Goal: Transaction & Acquisition: Book appointment/travel/reservation

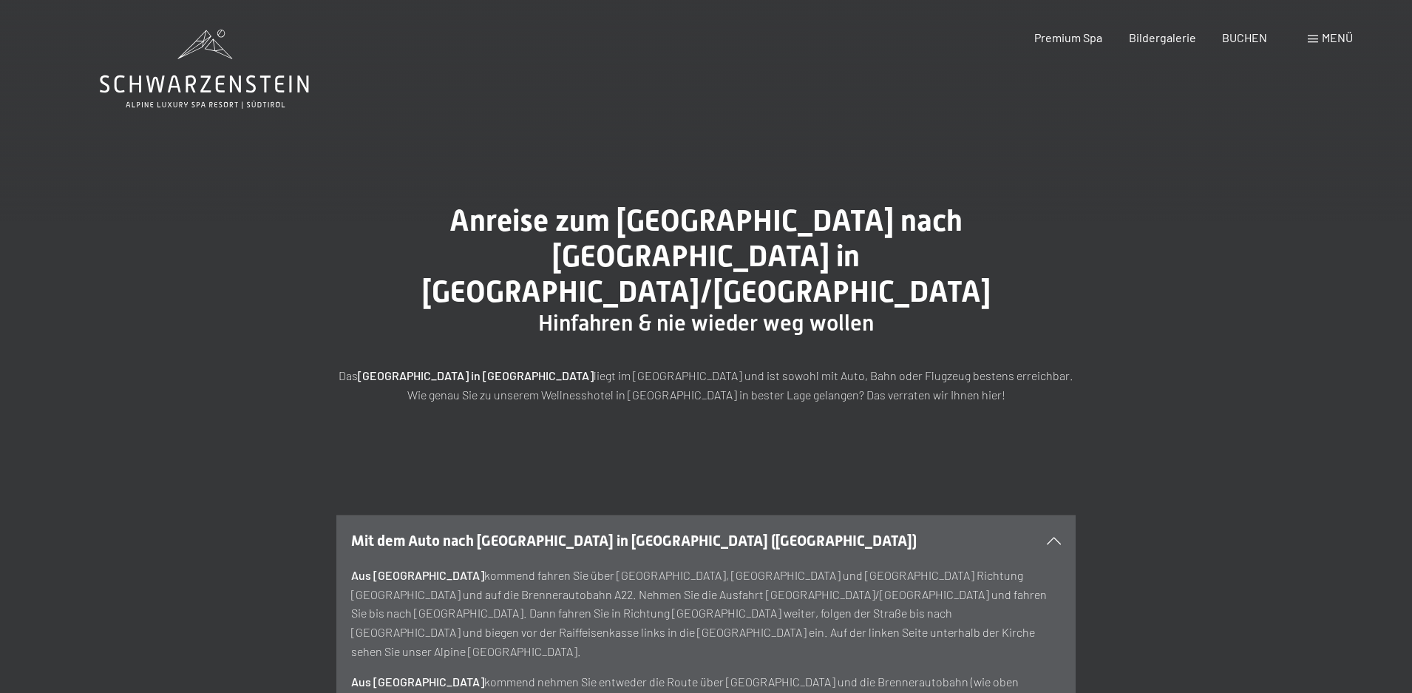
click at [1331, 30] on span "Menü" at bounding box center [1337, 37] width 31 height 14
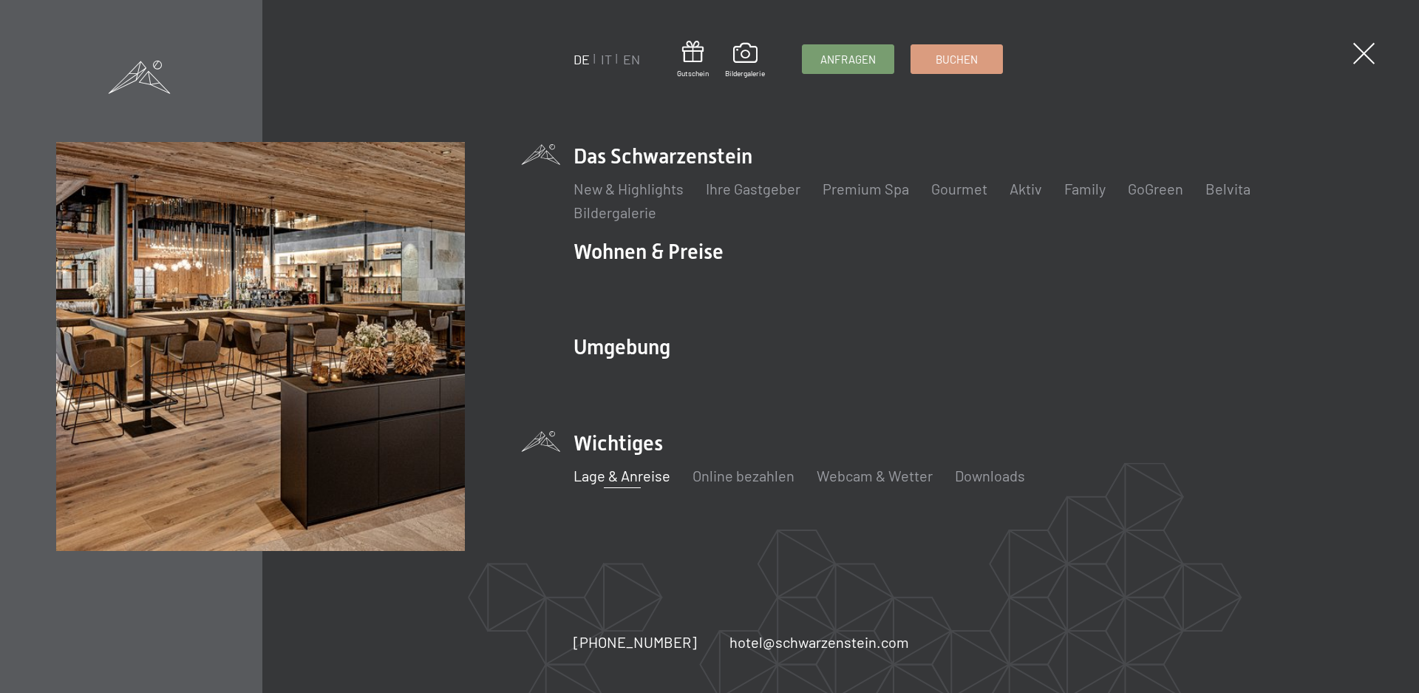
click at [672, 159] on li "Das Schwarzenstein New & Highlights Ihre Gastgeber Premium Spa Gourmet Aktiv Wo…" at bounding box center [968, 182] width 789 height 81
click at [741, 187] on link "Ihre Gastgeber" at bounding box center [753, 189] width 95 height 18
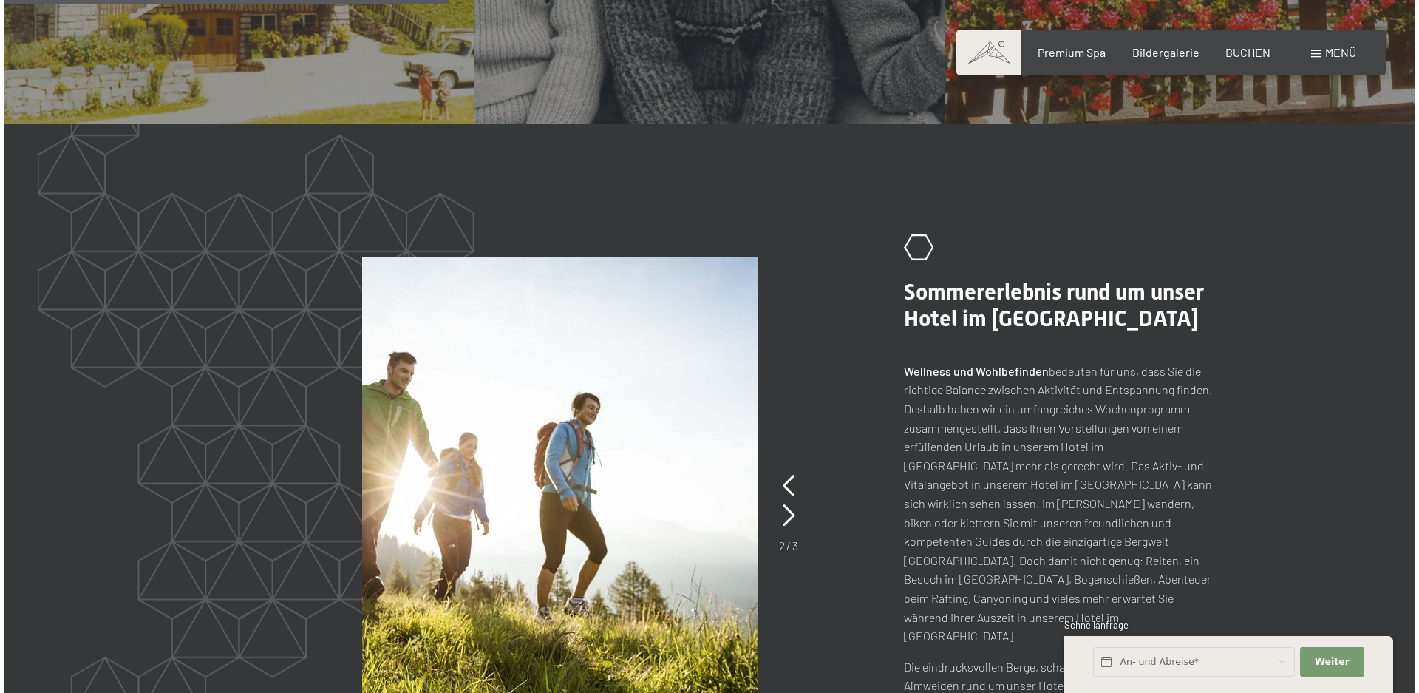
scroll to position [1331, 0]
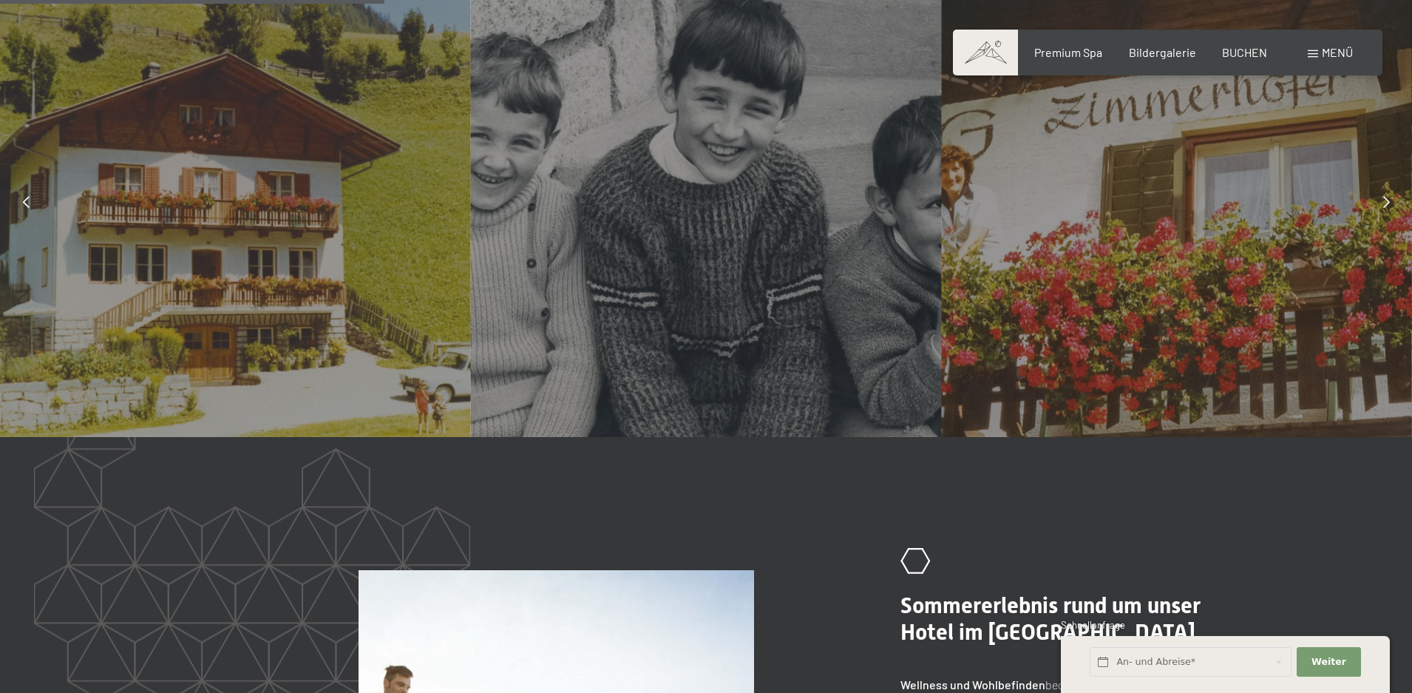
click at [1320, 58] on div "Menü" at bounding box center [1330, 52] width 45 height 16
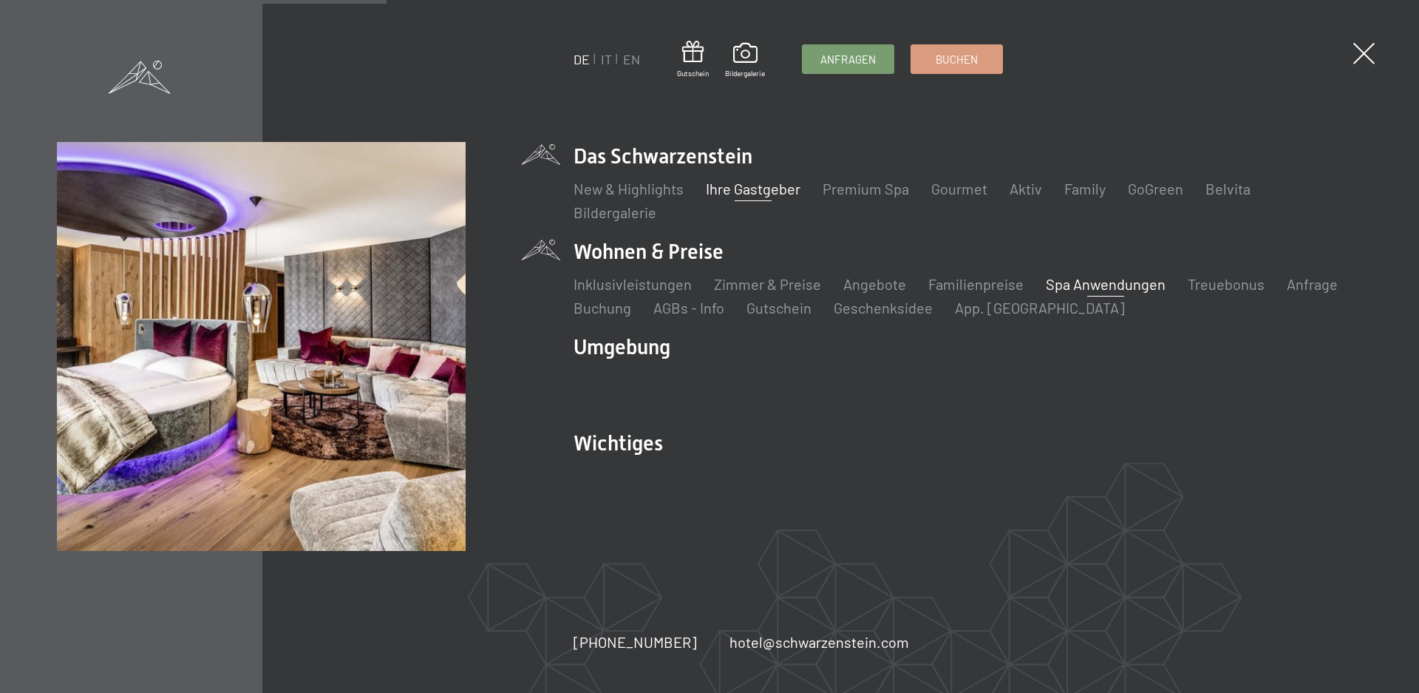
click at [1126, 281] on link "Spa Anwendungen" at bounding box center [1106, 284] width 120 height 18
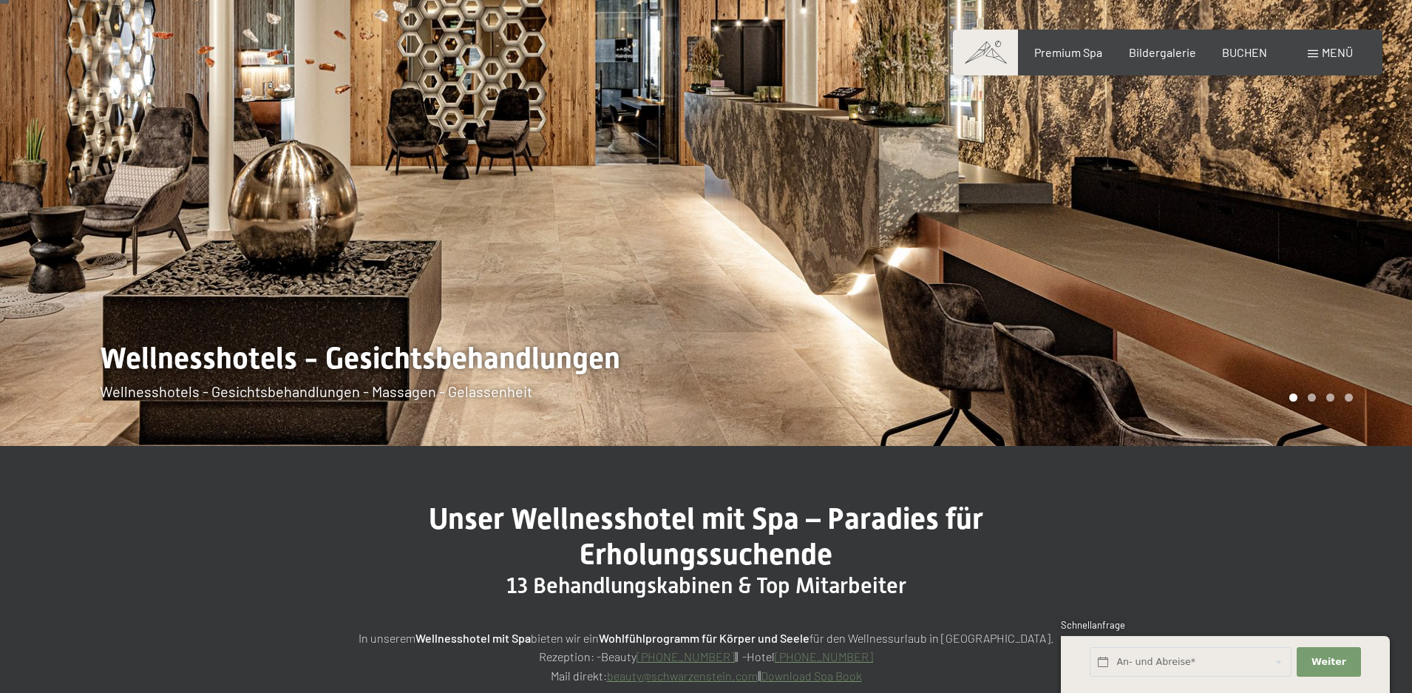
click at [1326, 56] on span "Menü" at bounding box center [1337, 52] width 31 height 14
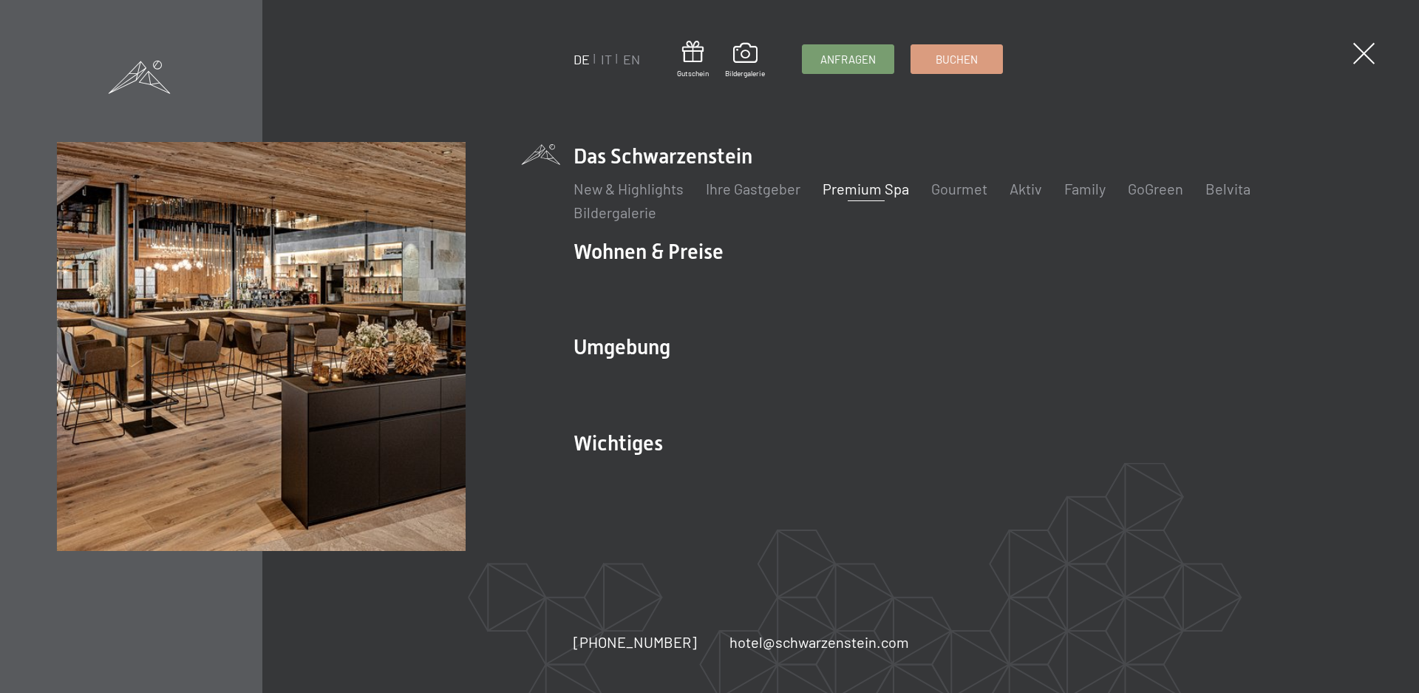
click at [872, 183] on link "Premium Spa" at bounding box center [866, 189] width 86 height 18
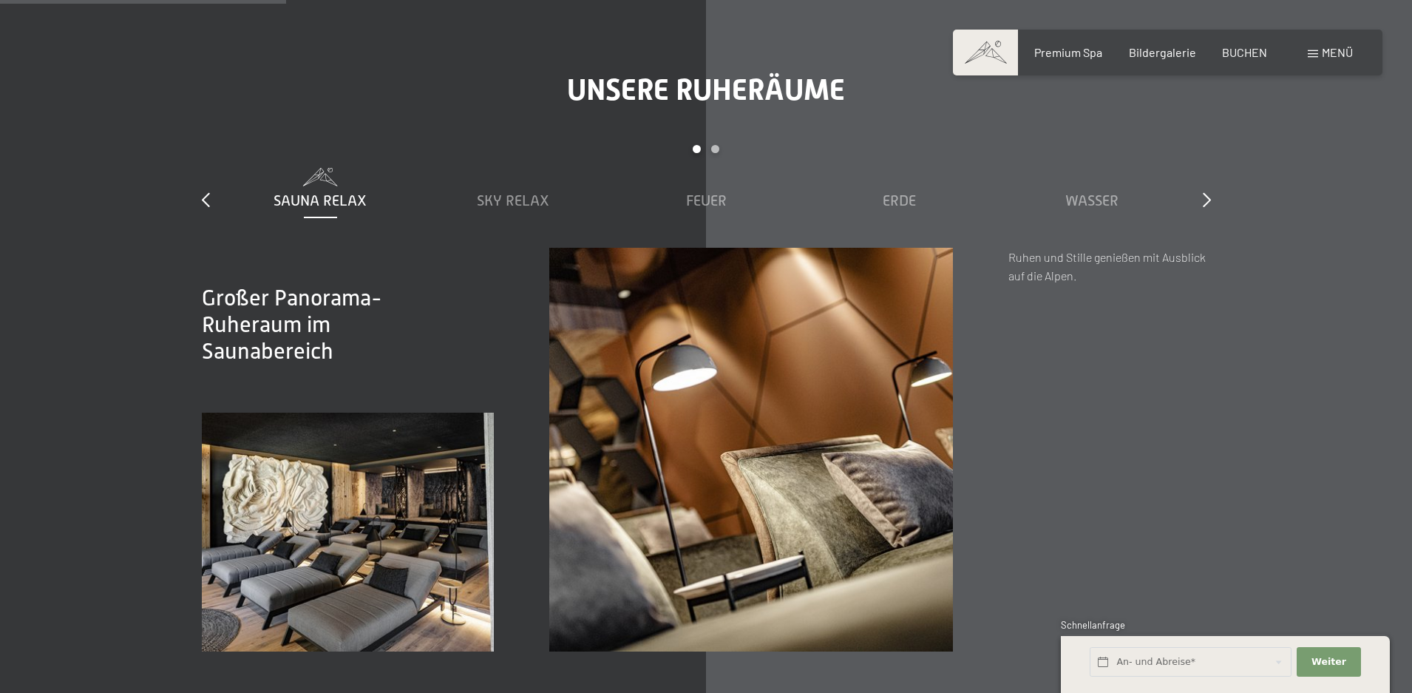
scroll to position [2513, 0]
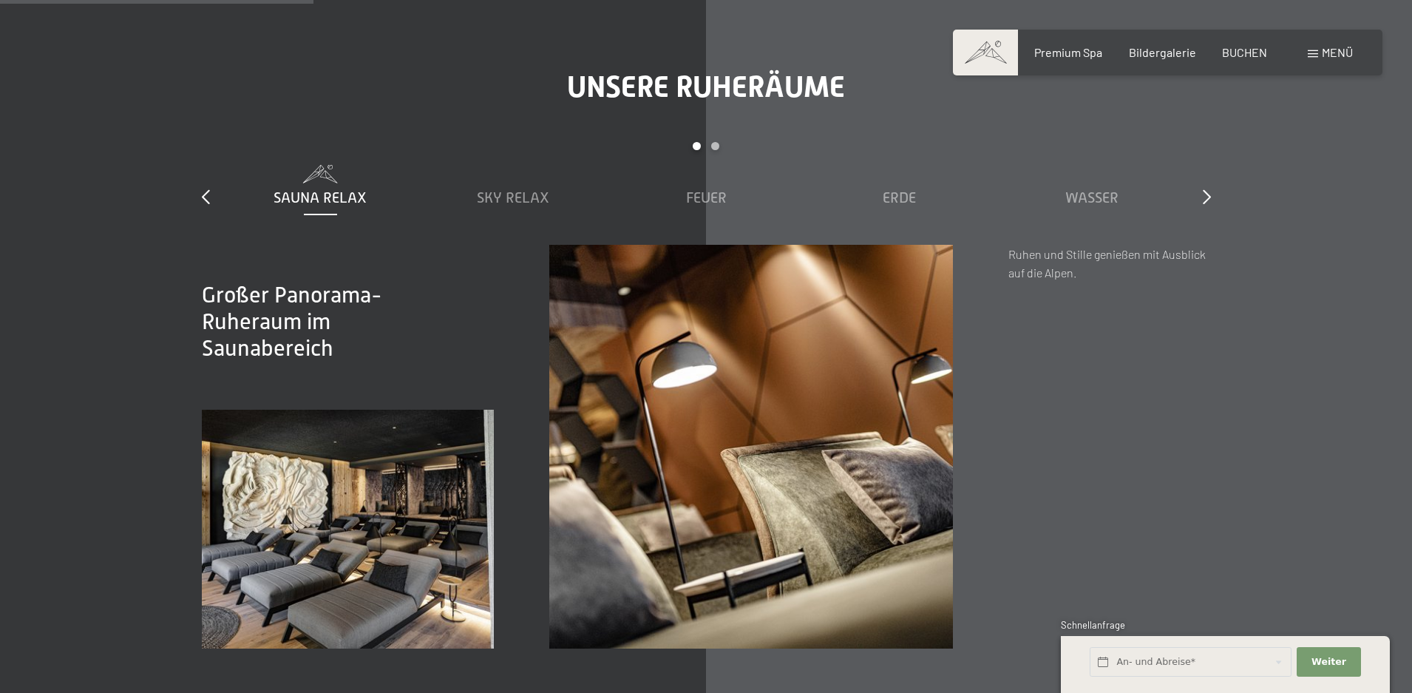
click at [327, 189] on span "Sauna Relax" at bounding box center [320, 197] width 93 height 16
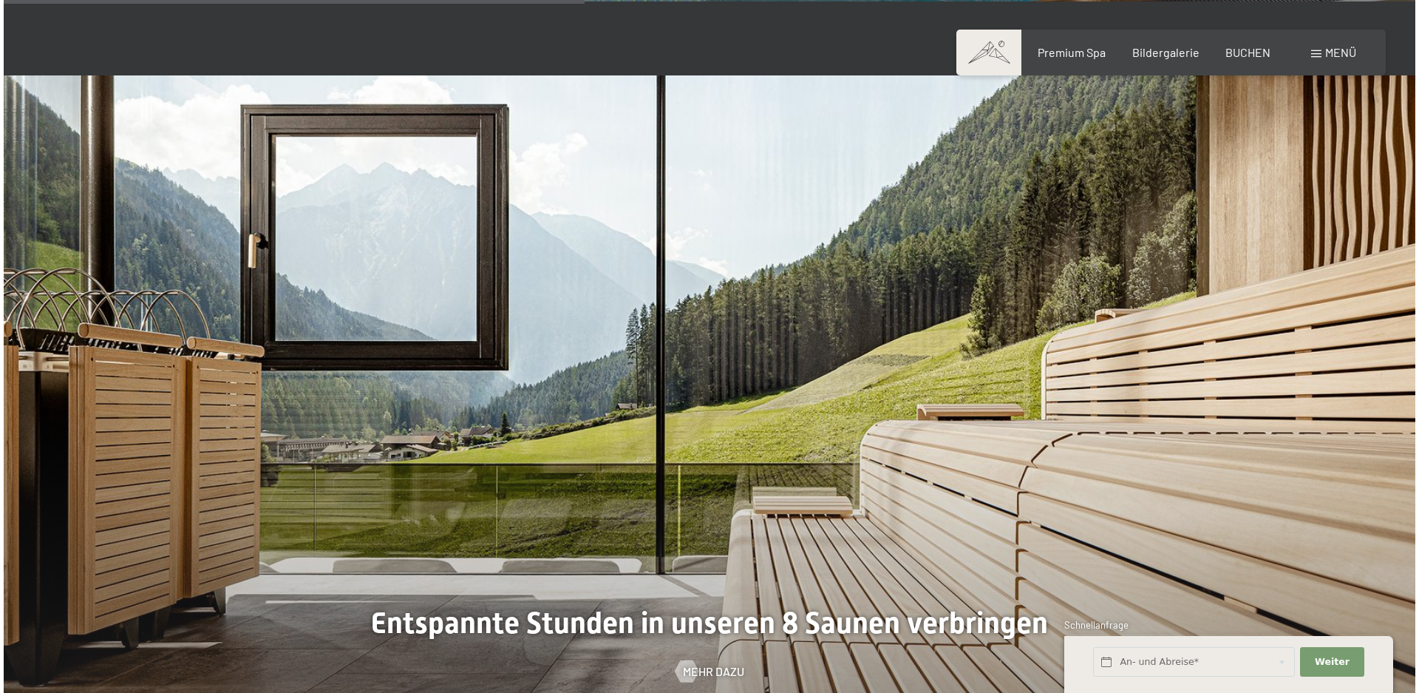
scroll to position [4657, 0]
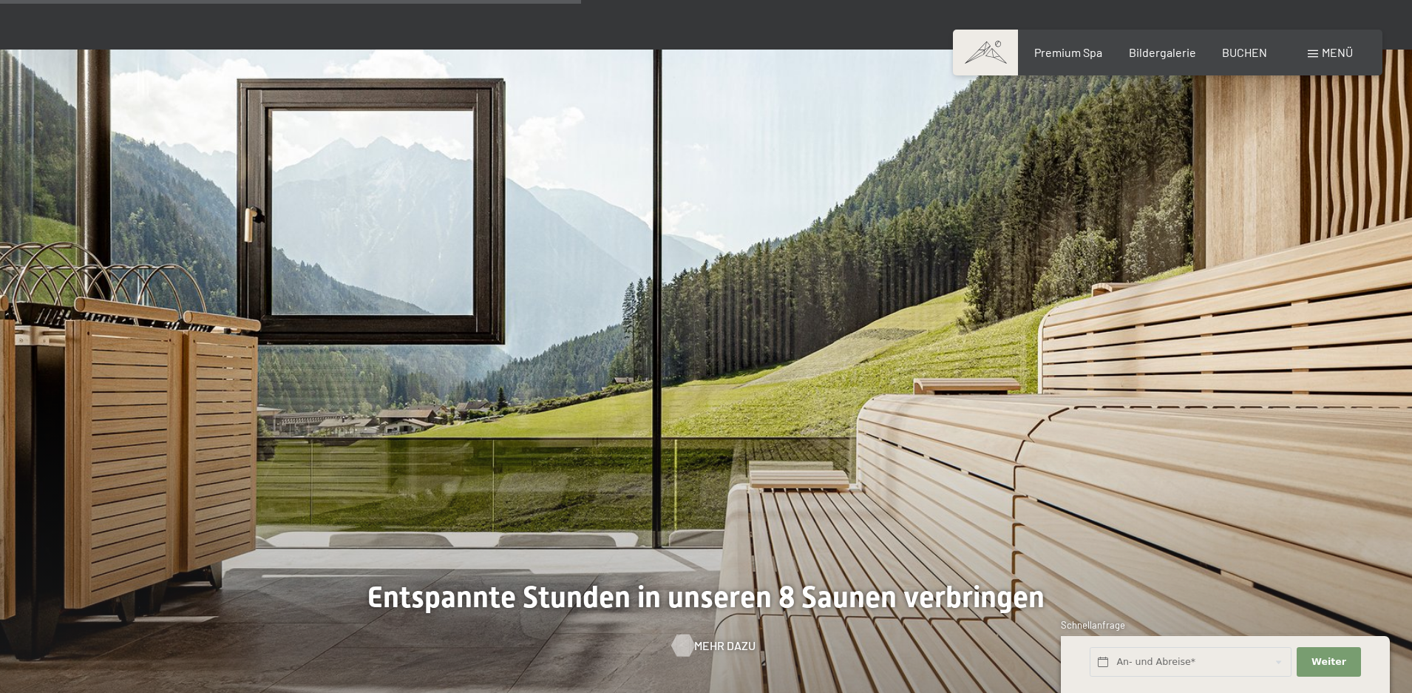
click at [702, 637] on span "Mehr dazu" at bounding box center [724, 645] width 61 height 16
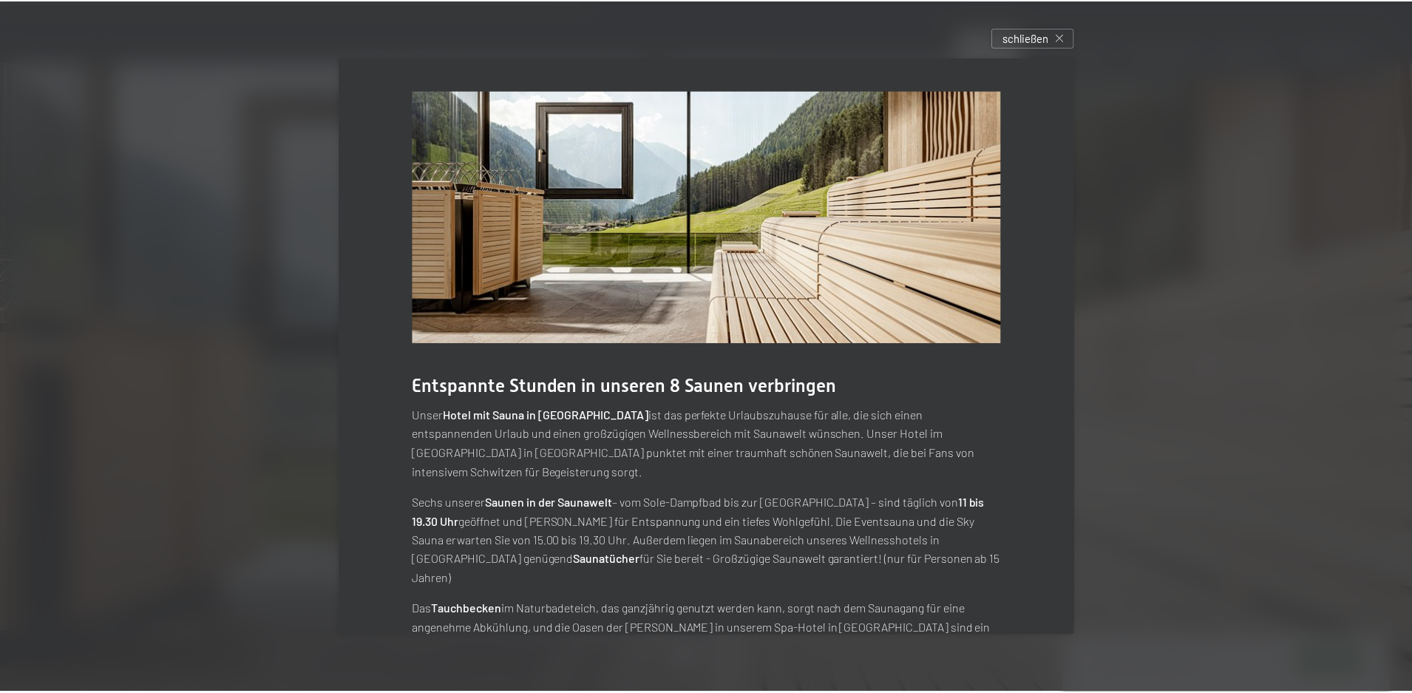
scroll to position [66, 0]
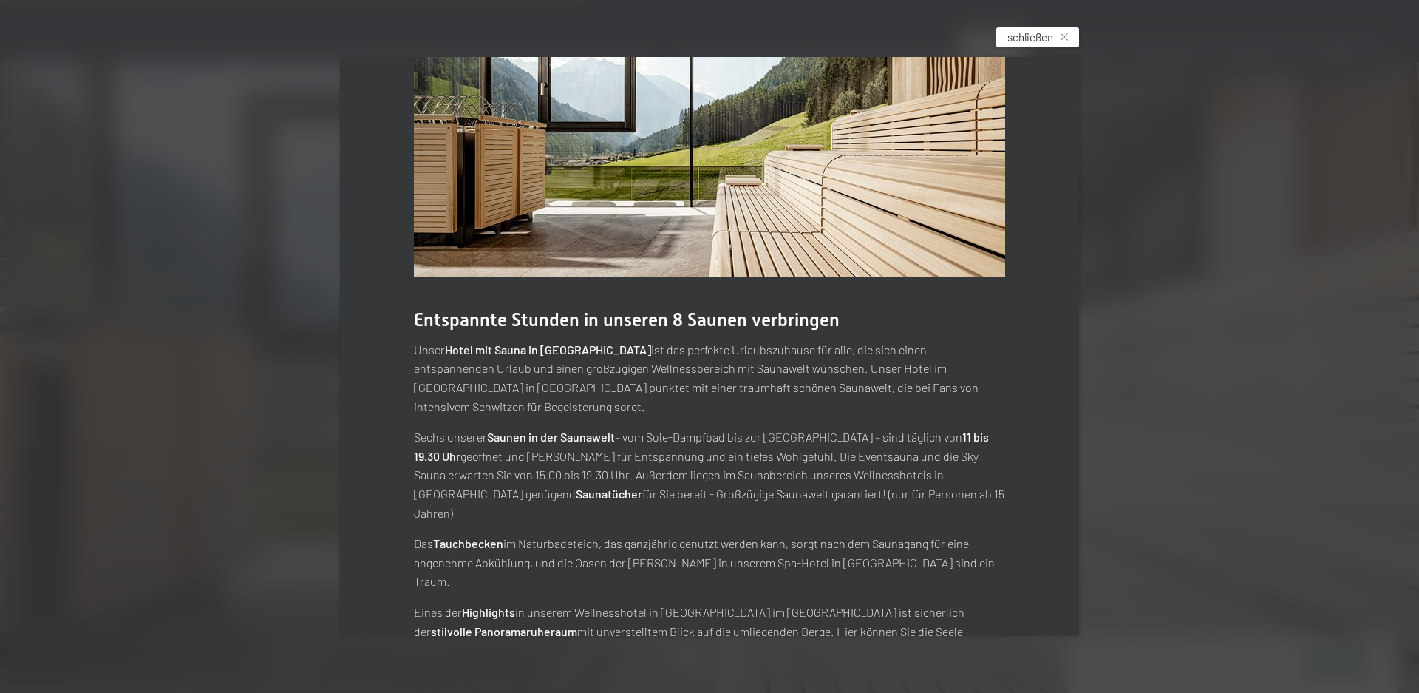
click at [1039, 37] on span "schließen" at bounding box center [1031, 38] width 46 height 16
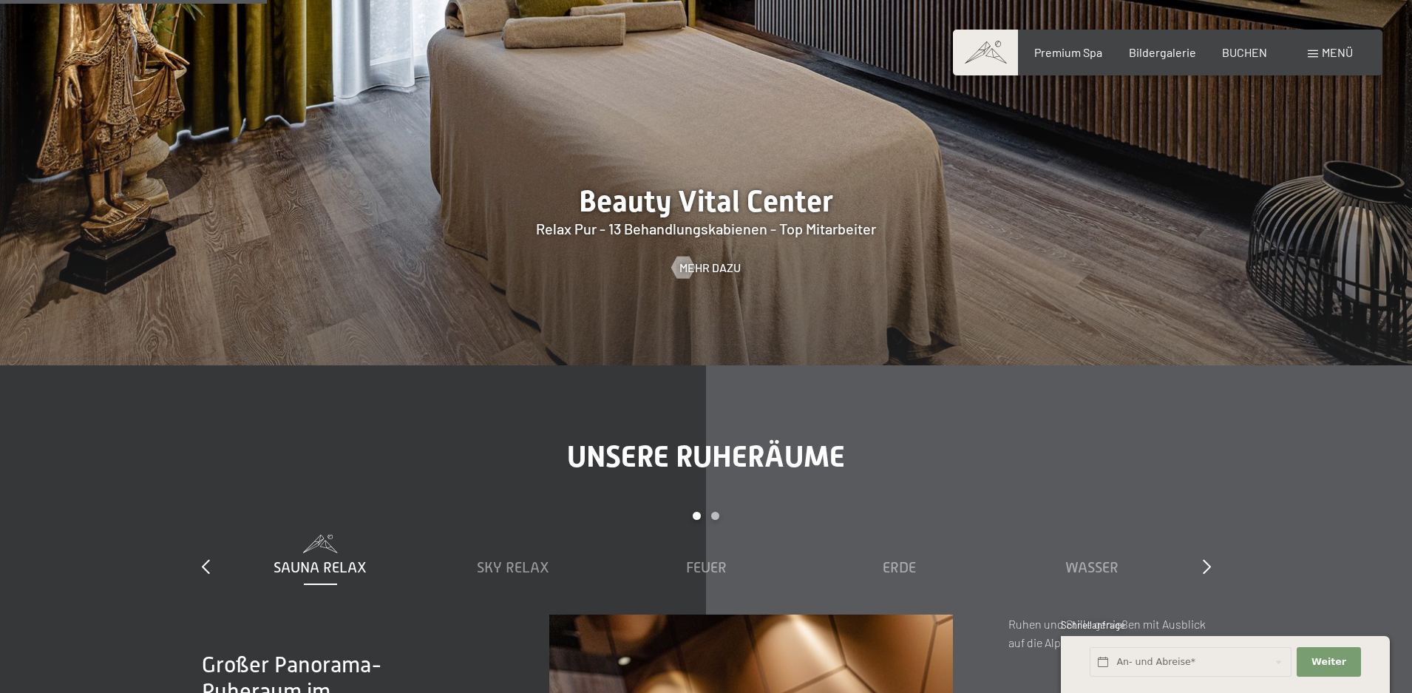
scroll to position [1552, 0]
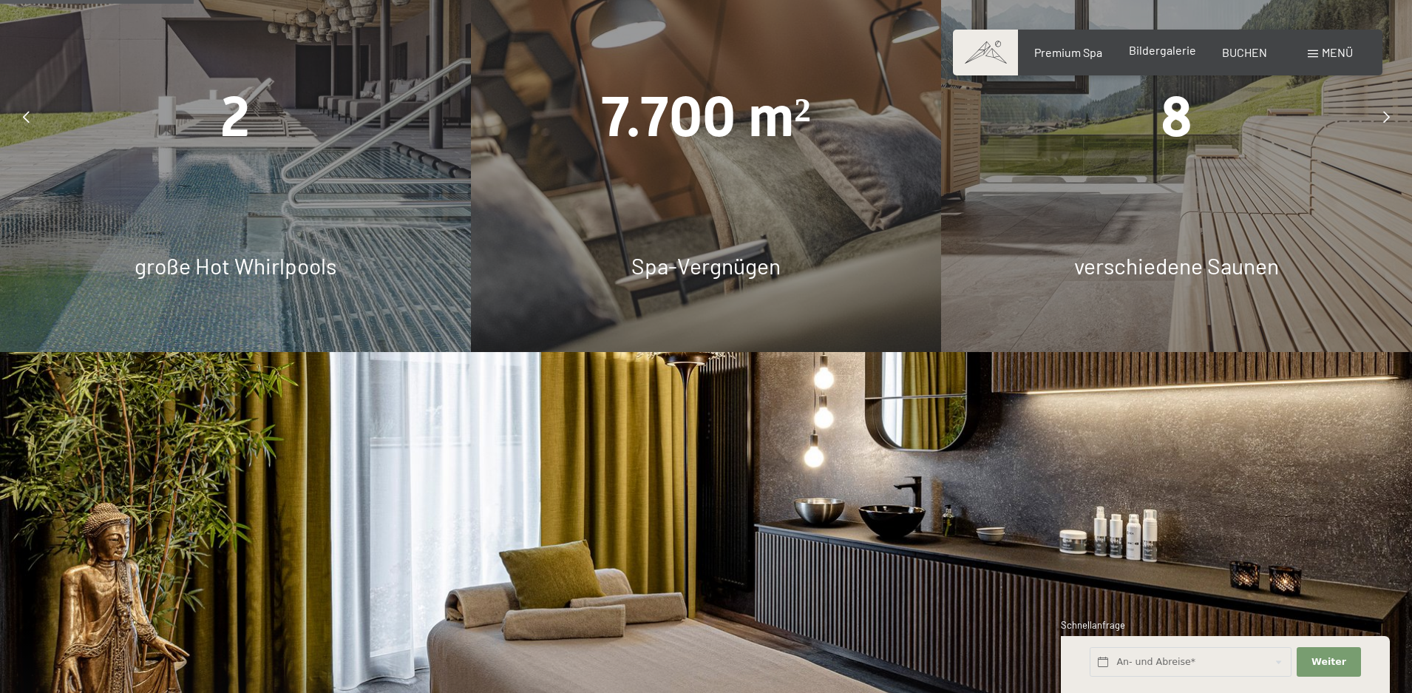
click at [1156, 47] on span "Bildergalerie" at bounding box center [1162, 50] width 67 height 14
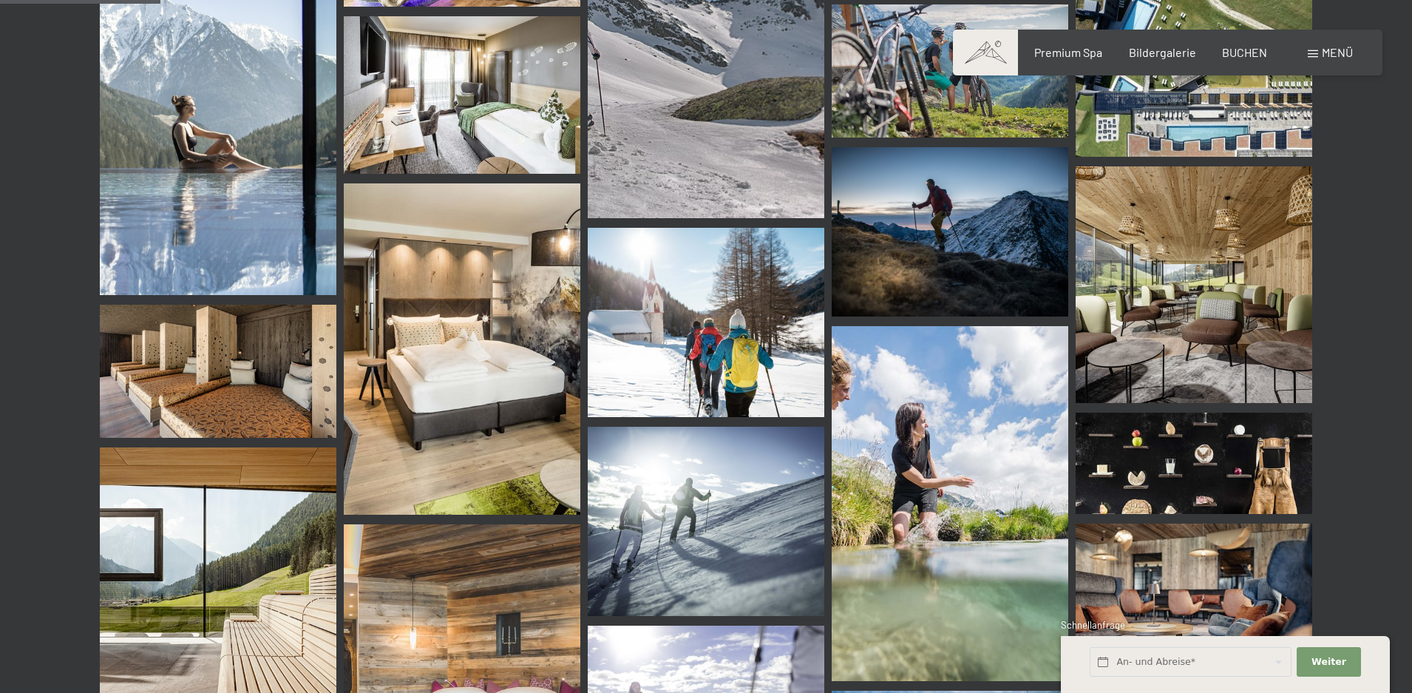
scroll to position [2144, 0]
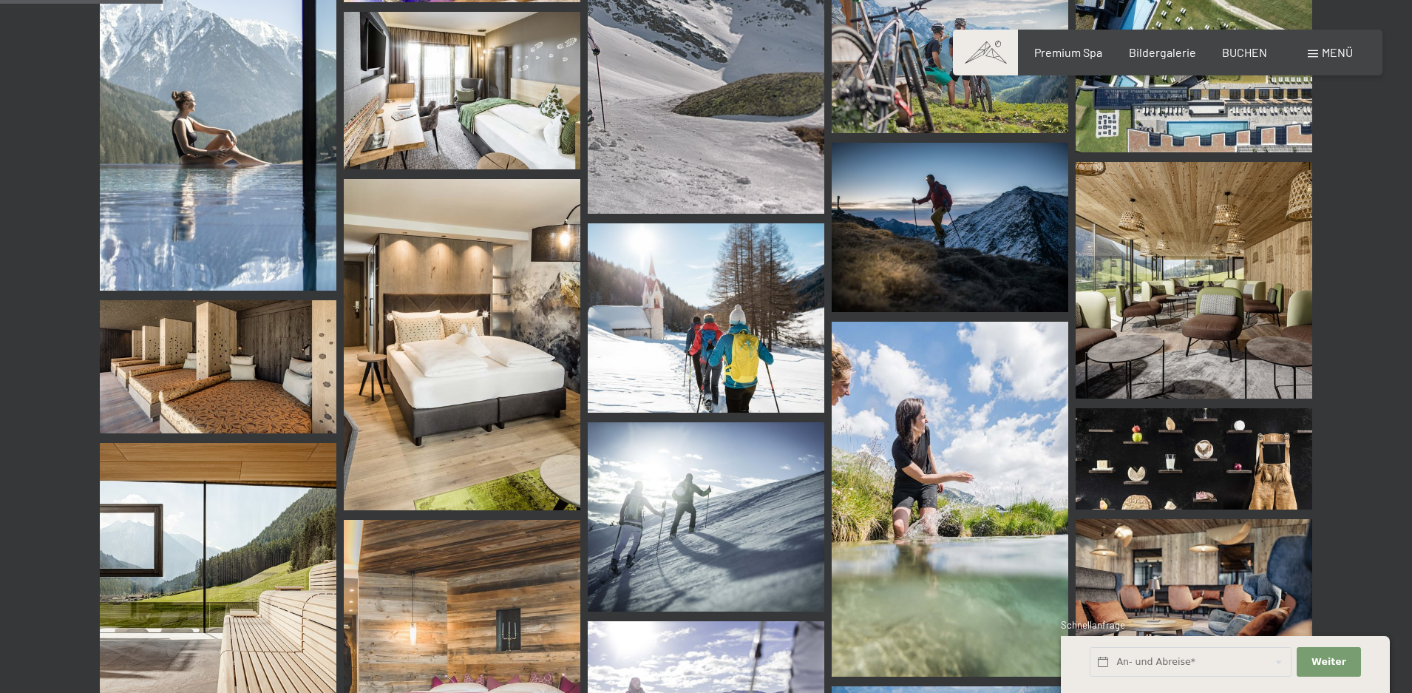
click at [152, 339] on img at bounding box center [218, 366] width 237 height 133
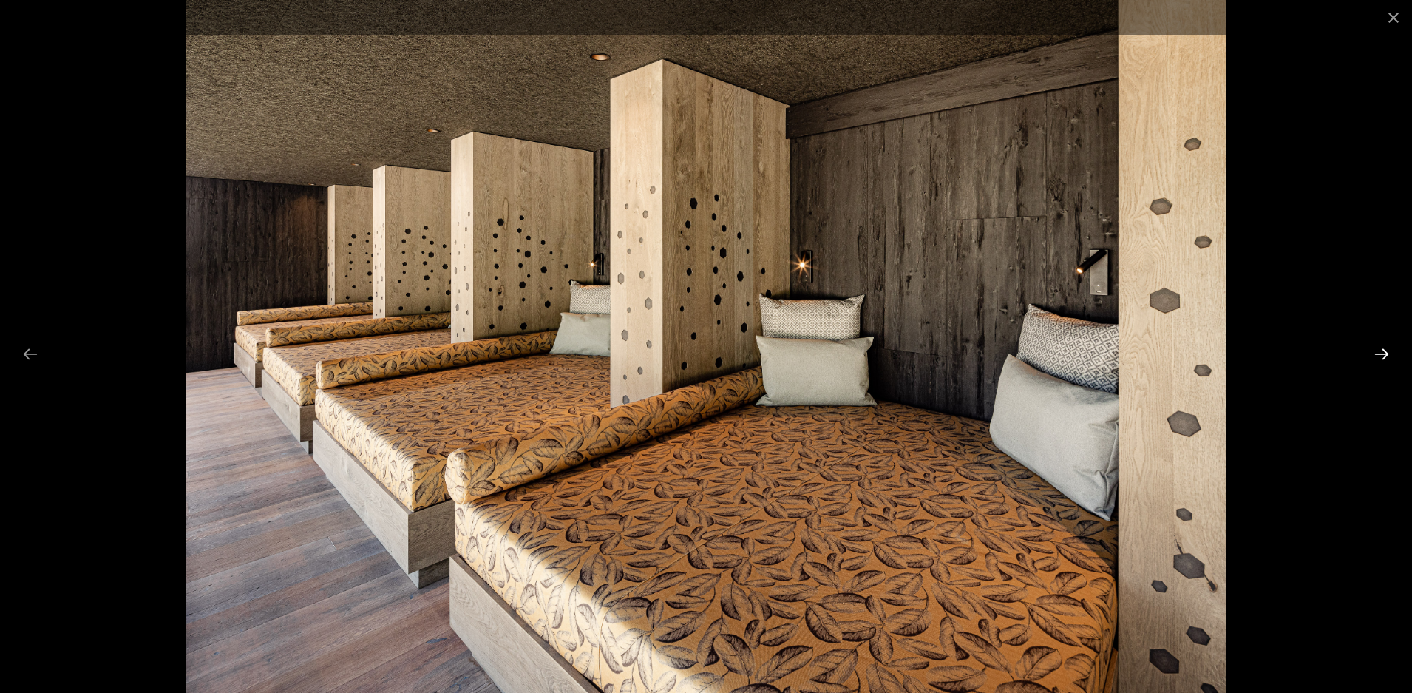
click at [1382, 356] on button "Next slide" at bounding box center [1381, 353] width 31 height 29
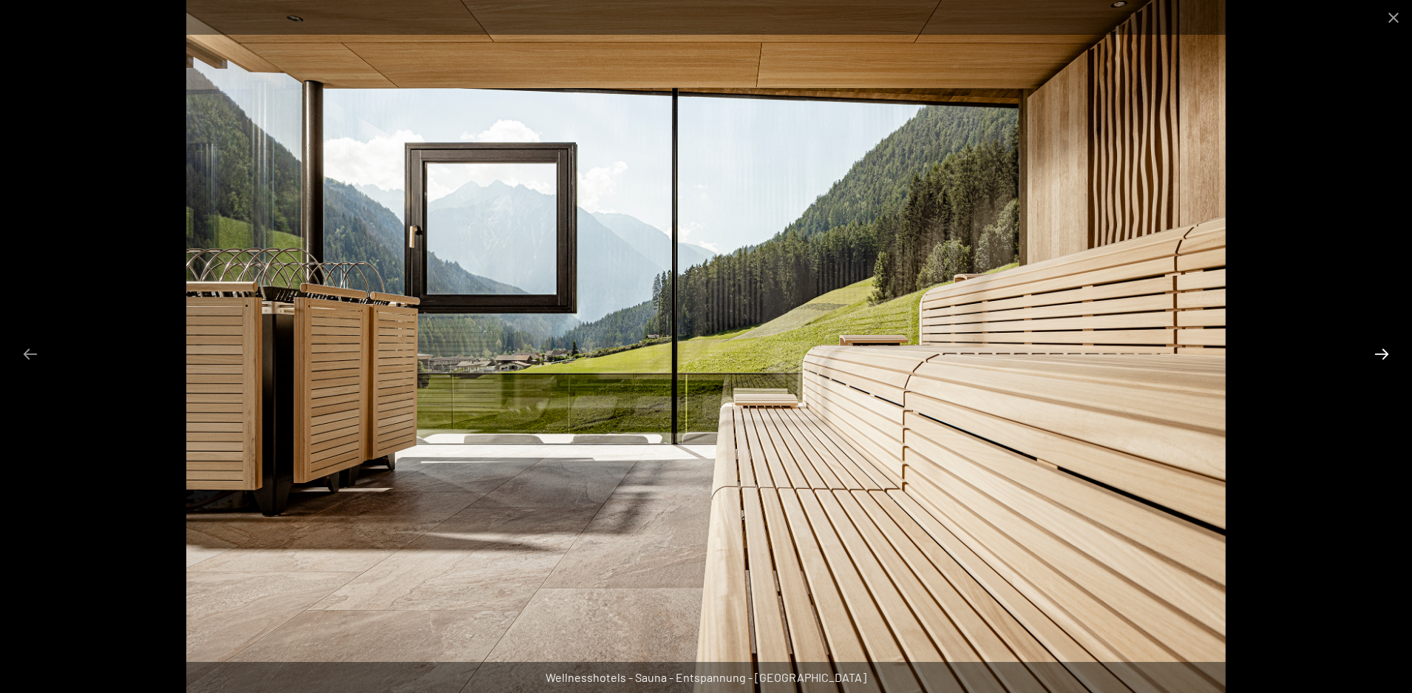
click at [1382, 356] on button "Next slide" at bounding box center [1381, 353] width 31 height 29
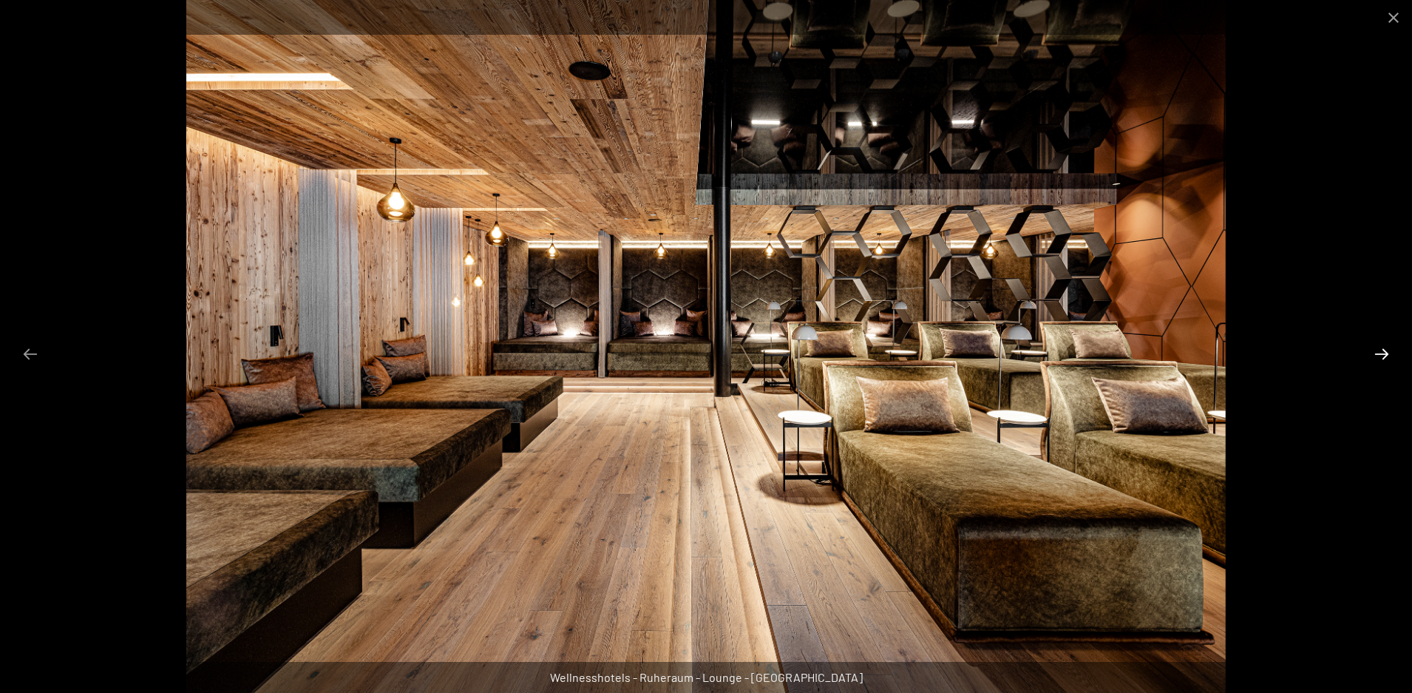
click at [1382, 356] on button "Next slide" at bounding box center [1381, 353] width 31 height 29
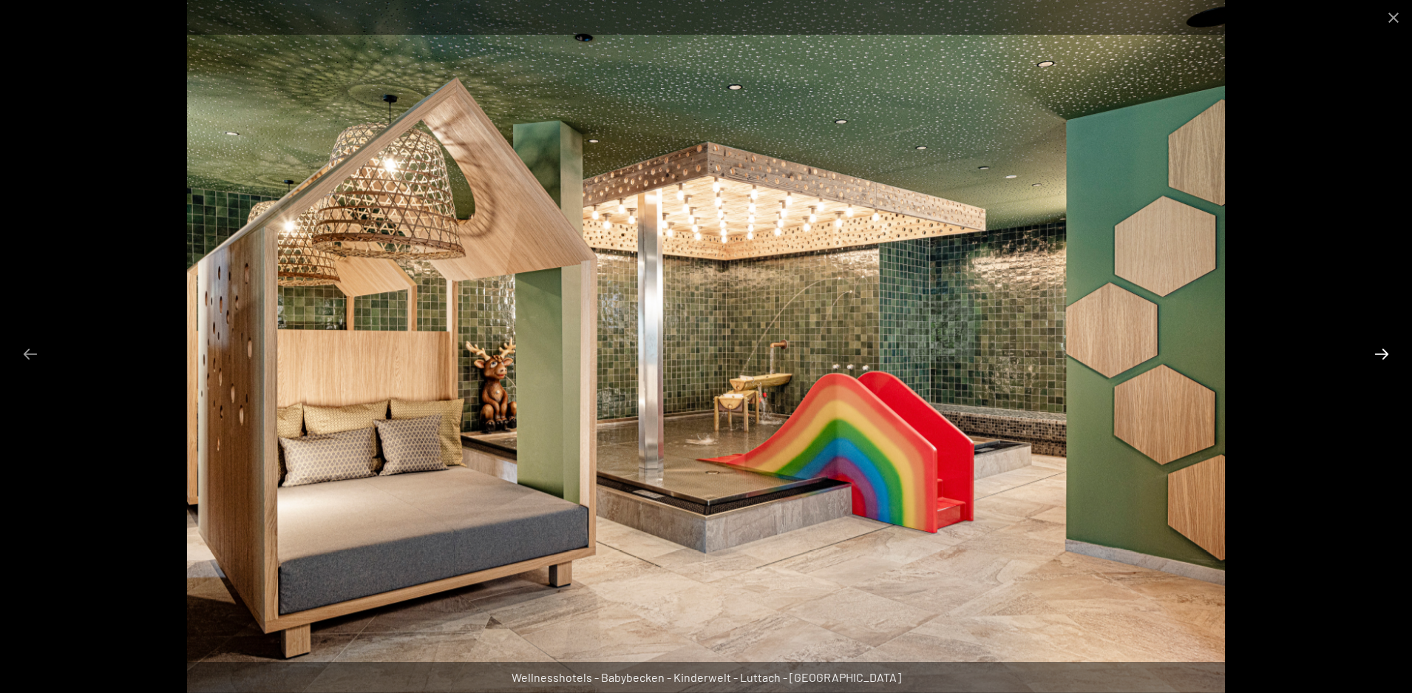
click at [1382, 356] on button "Next slide" at bounding box center [1381, 353] width 31 height 29
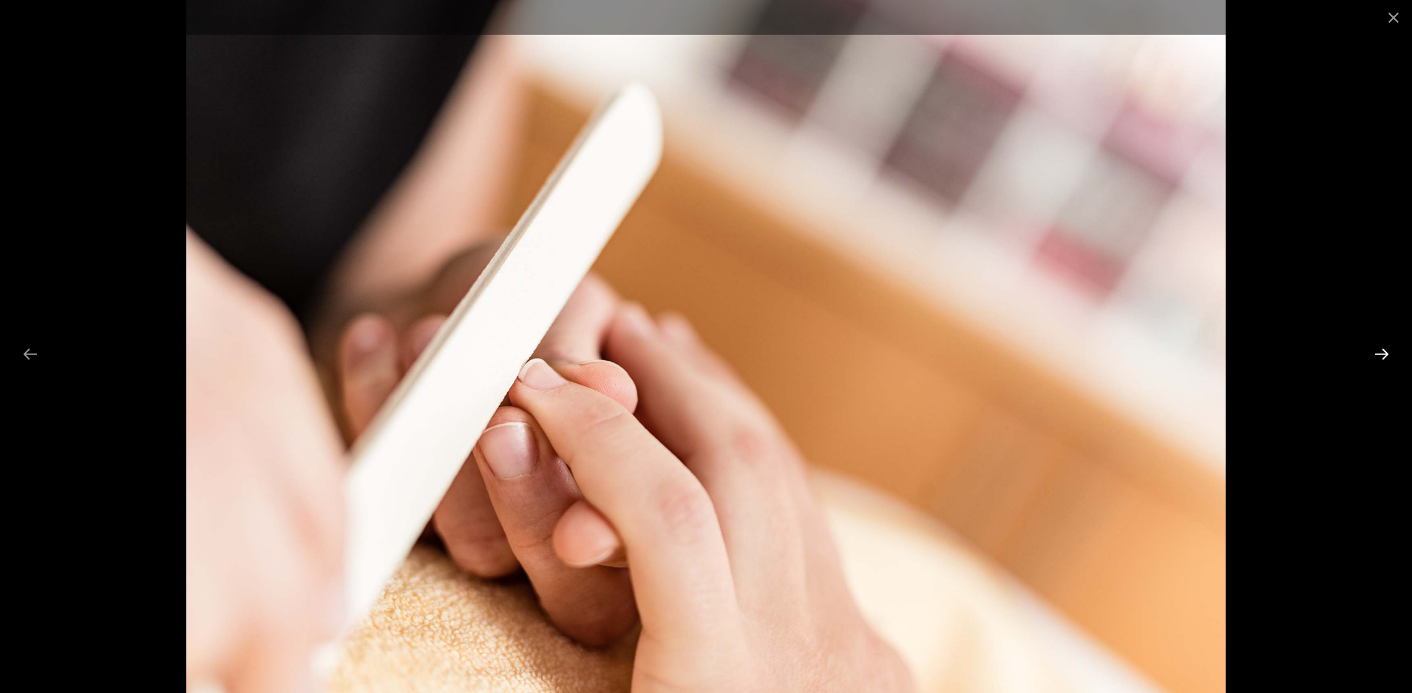
click at [1382, 356] on button "Next slide" at bounding box center [1381, 353] width 31 height 29
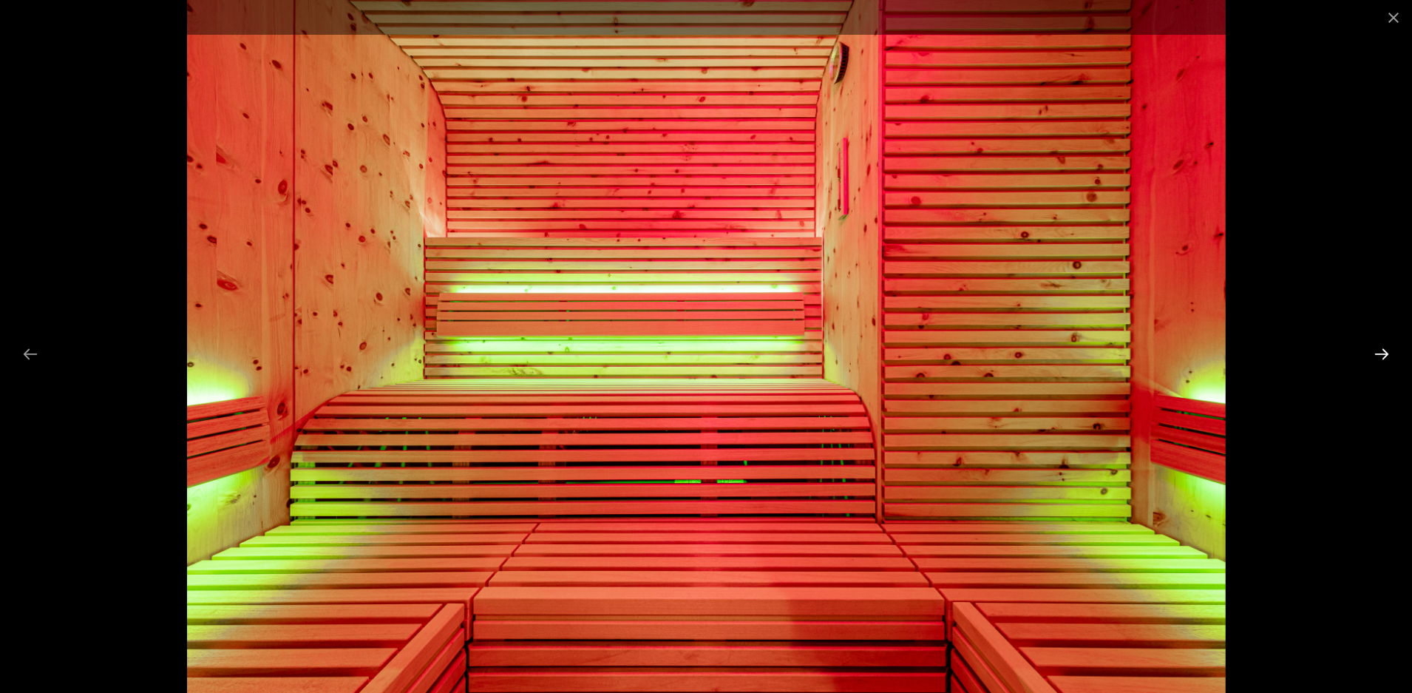
click at [1382, 356] on button "Next slide" at bounding box center [1381, 353] width 31 height 29
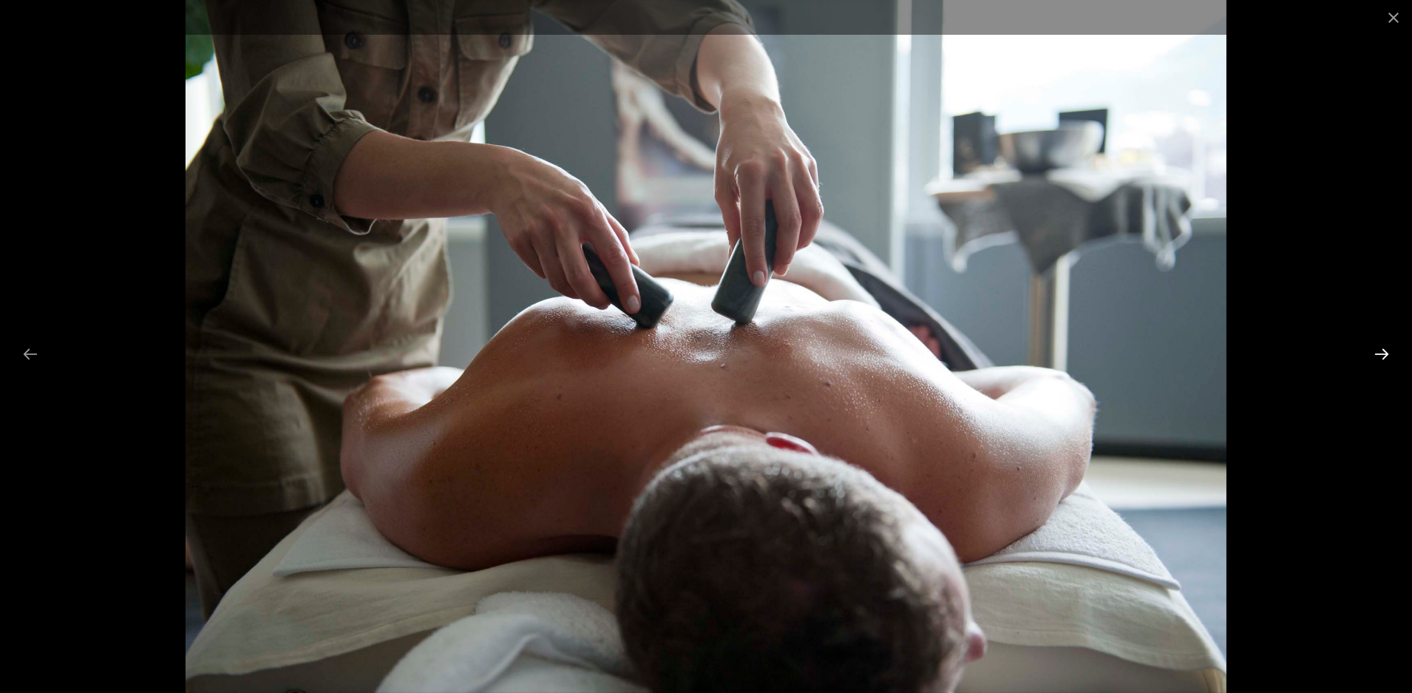
click at [1382, 356] on button "Next slide" at bounding box center [1381, 353] width 31 height 29
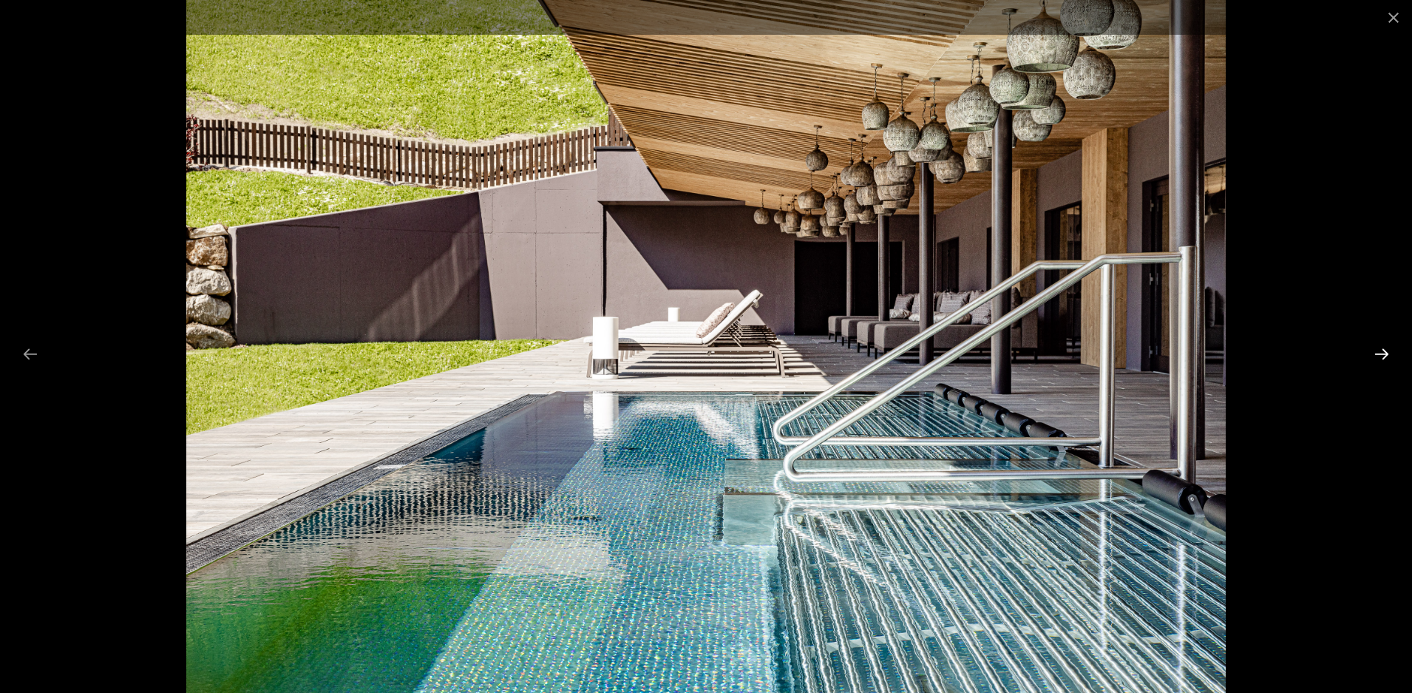
click at [1382, 356] on button "Next slide" at bounding box center [1381, 353] width 31 height 29
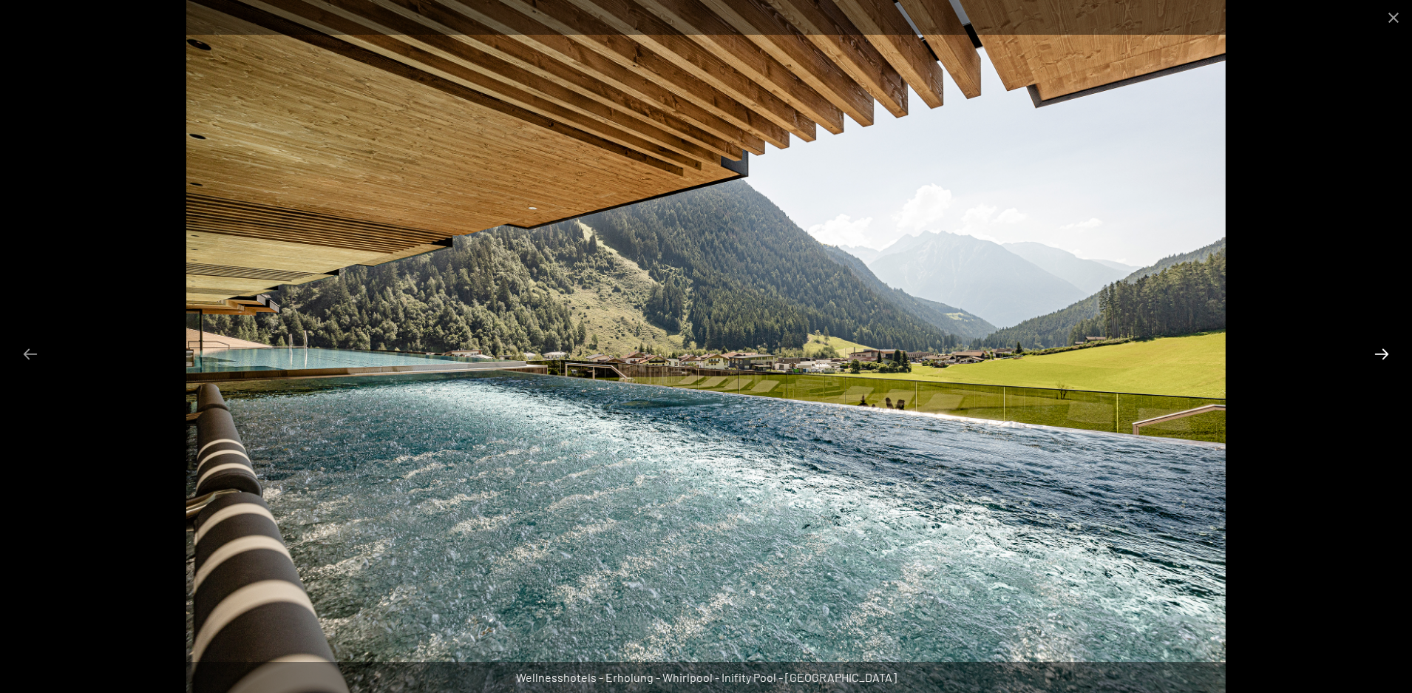
click at [1382, 356] on button "Next slide" at bounding box center [1381, 353] width 31 height 29
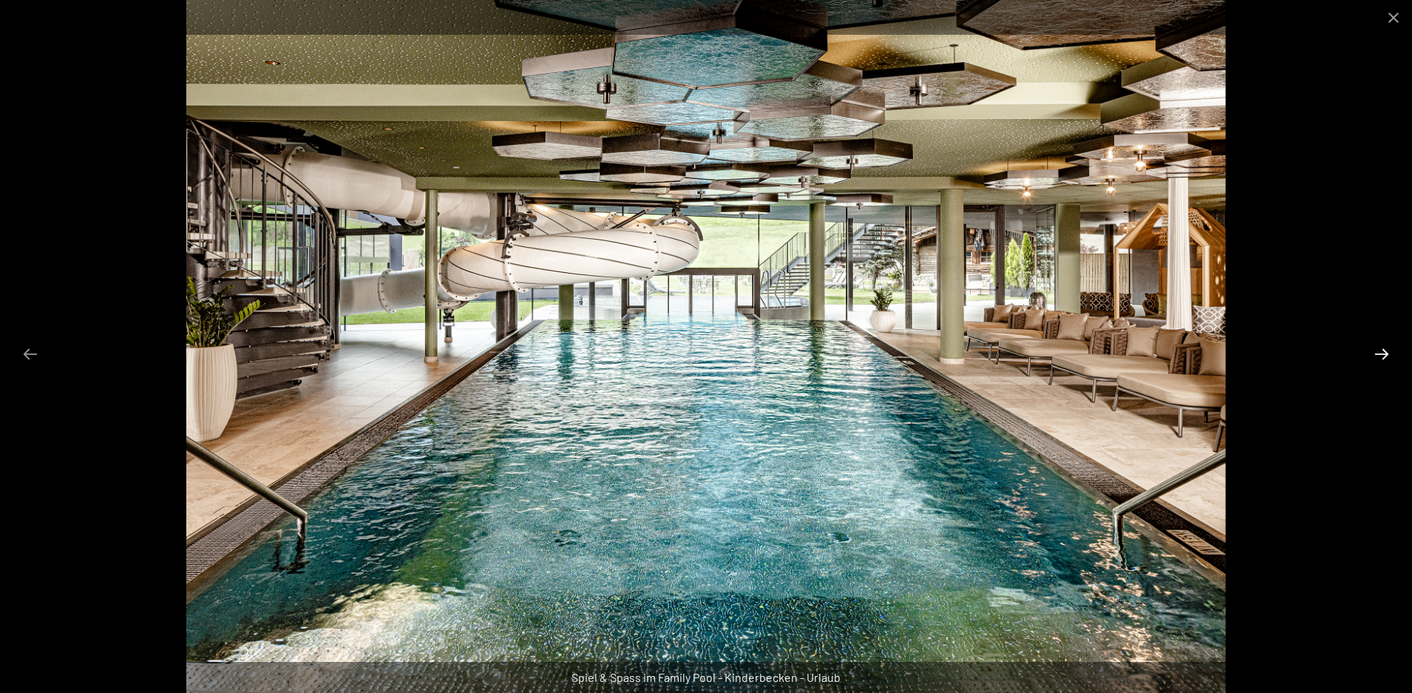
click at [1382, 356] on button "Next slide" at bounding box center [1381, 353] width 31 height 29
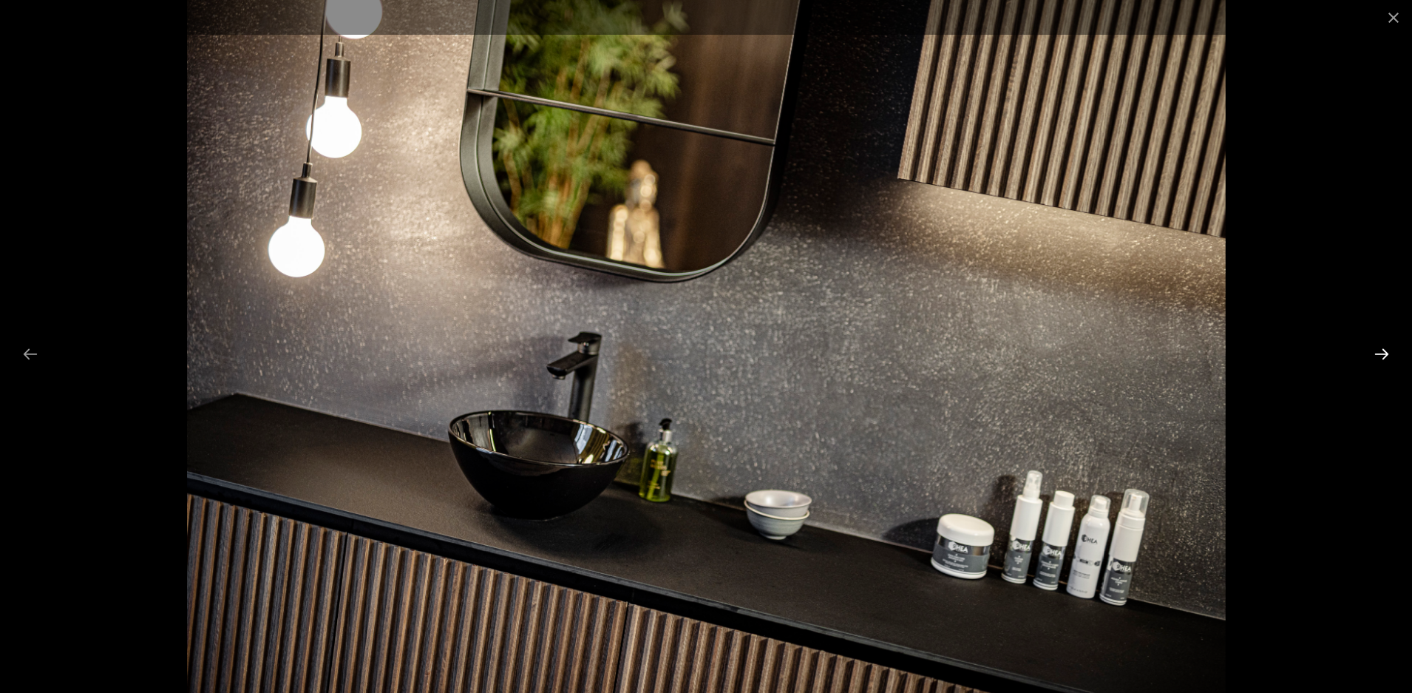
click at [1382, 356] on button "Next slide" at bounding box center [1381, 353] width 31 height 29
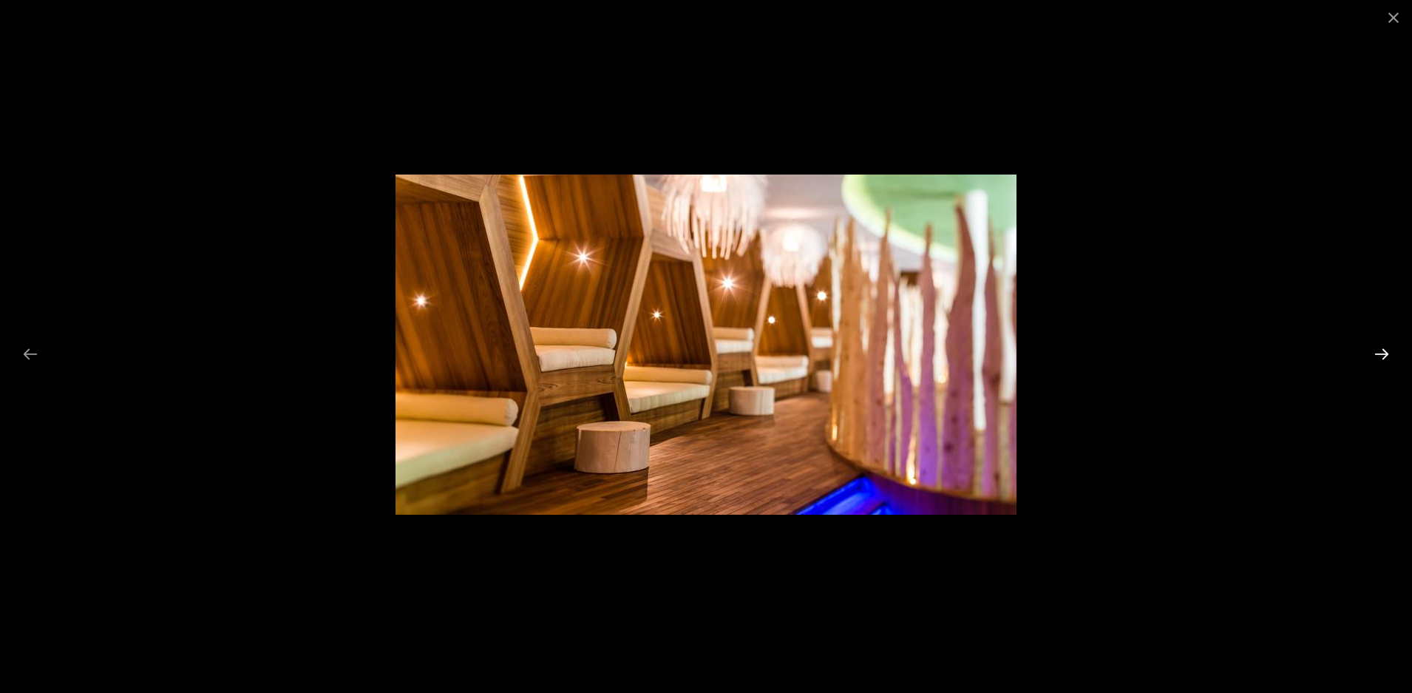
click at [1382, 356] on button "Next slide" at bounding box center [1381, 353] width 31 height 29
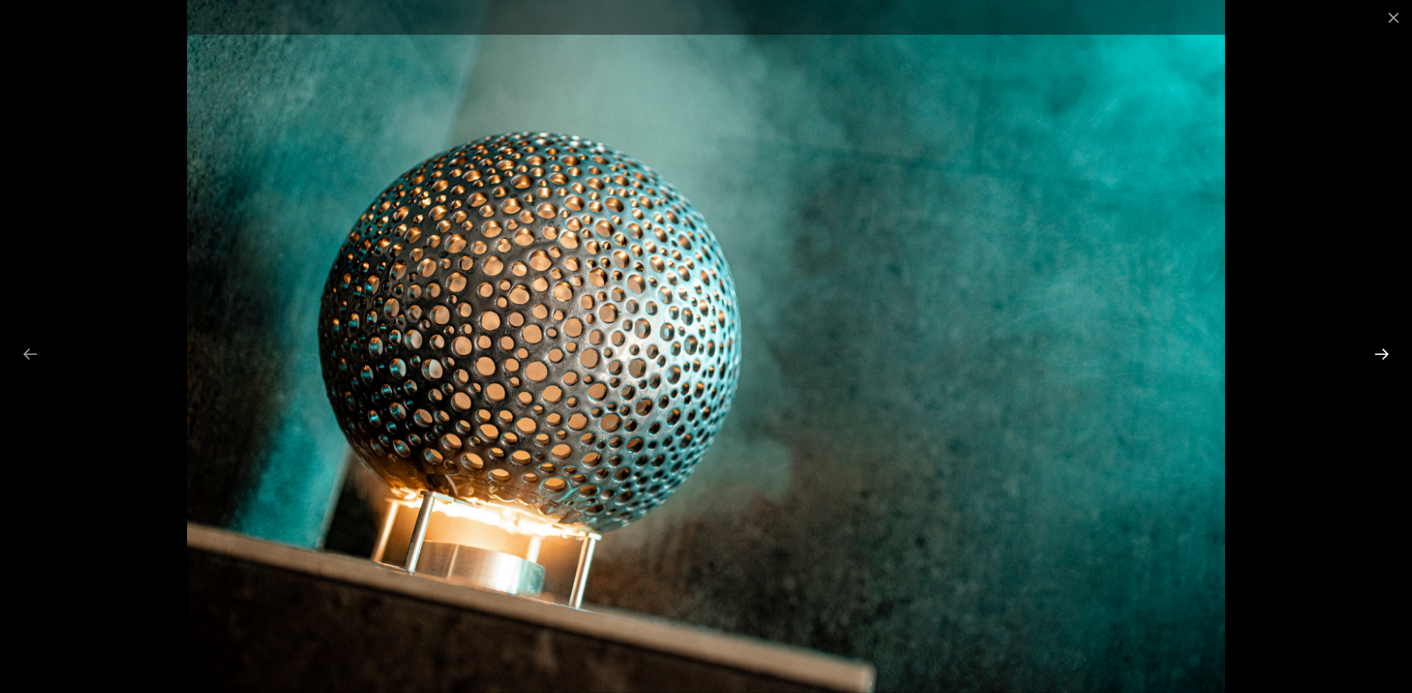
click at [1382, 356] on button "Next slide" at bounding box center [1381, 353] width 31 height 29
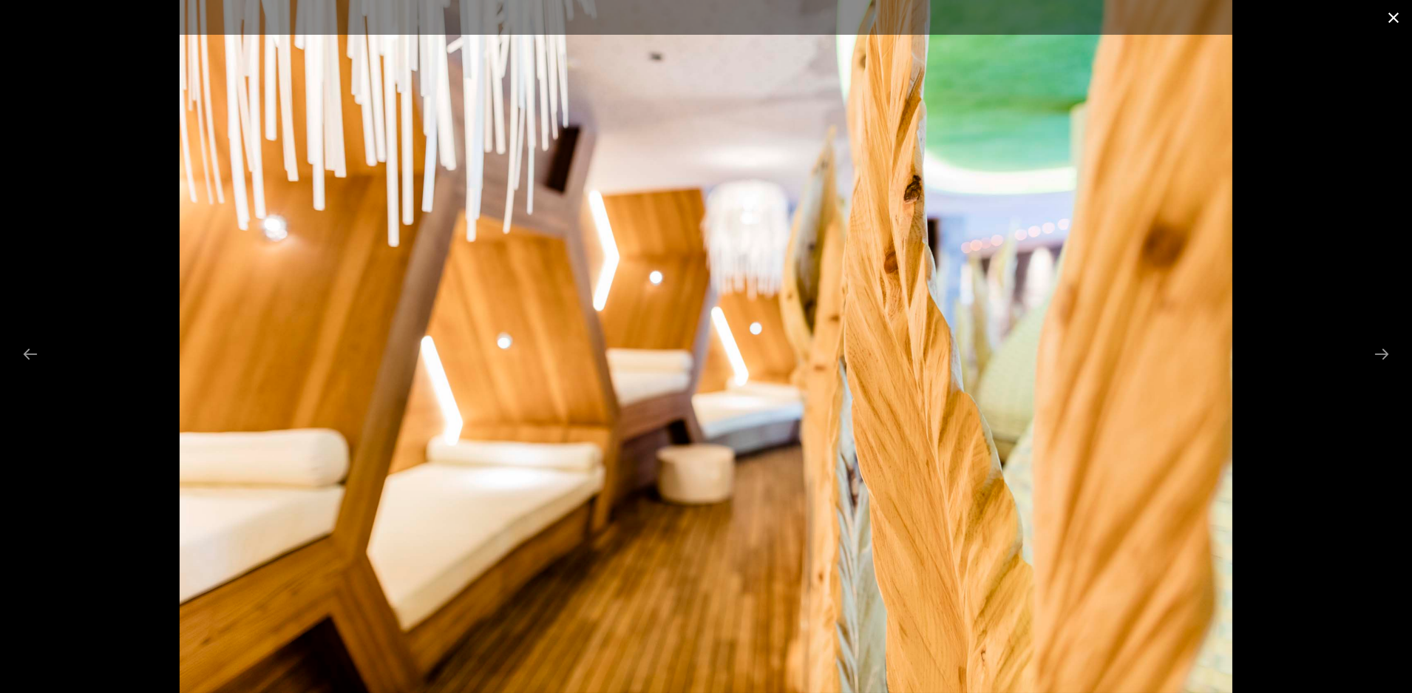
click at [1400, 20] on button "Close gallery" at bounding box center [1393, 17] width 37 height 35
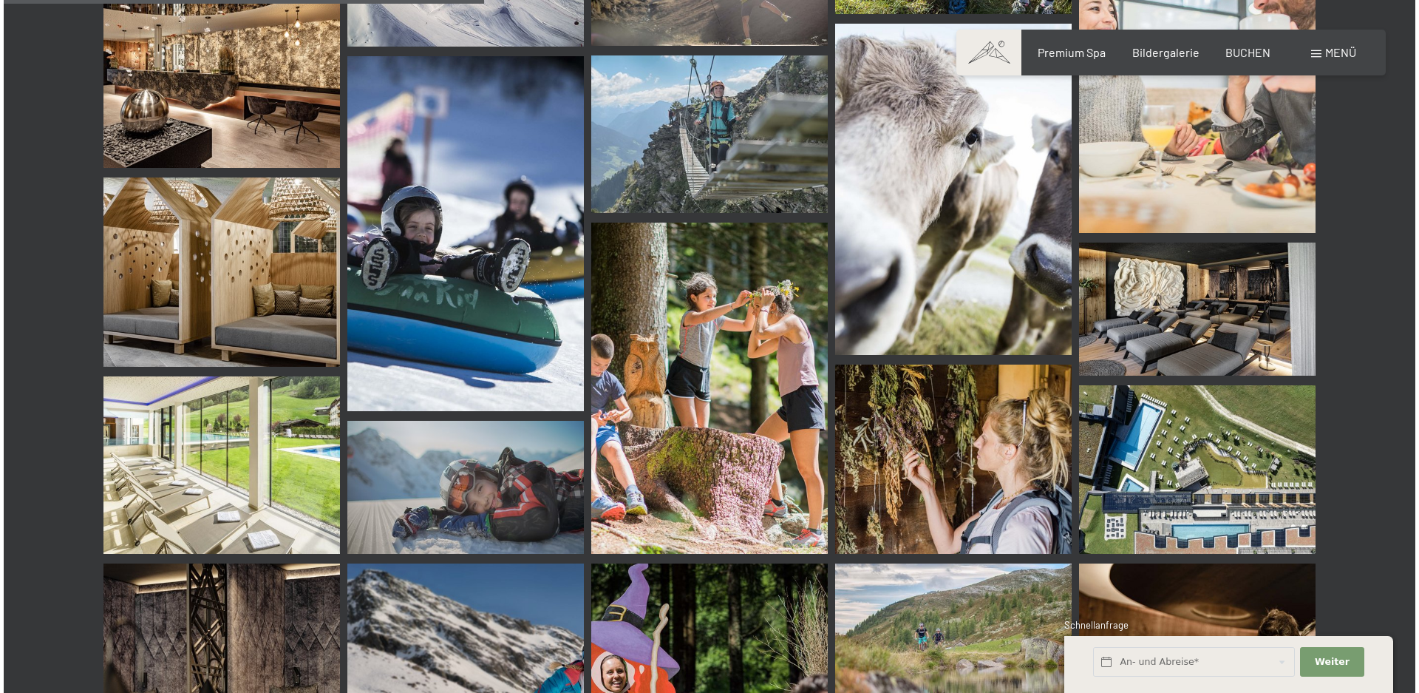
scroll to position [6505, 0]
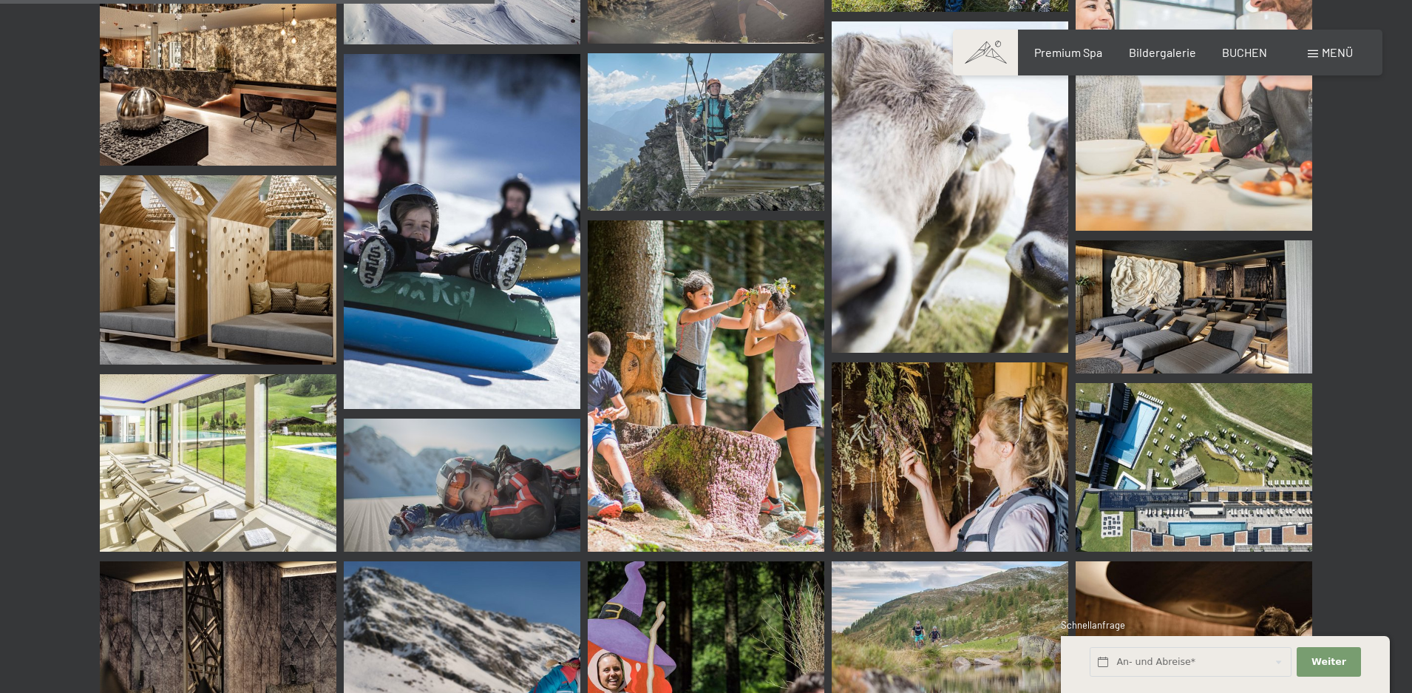
click at [1344, 44] on div "Buchen Anfragen Premium Spa Bildergalerie BUCHEN Menü DE IT EN Gutschein Bilder…" at bounding box center [1167, 52] width 370 height 16
click at [1329, 55] on span "Menü" at bounding box center [1337, 52] width 31 height 14
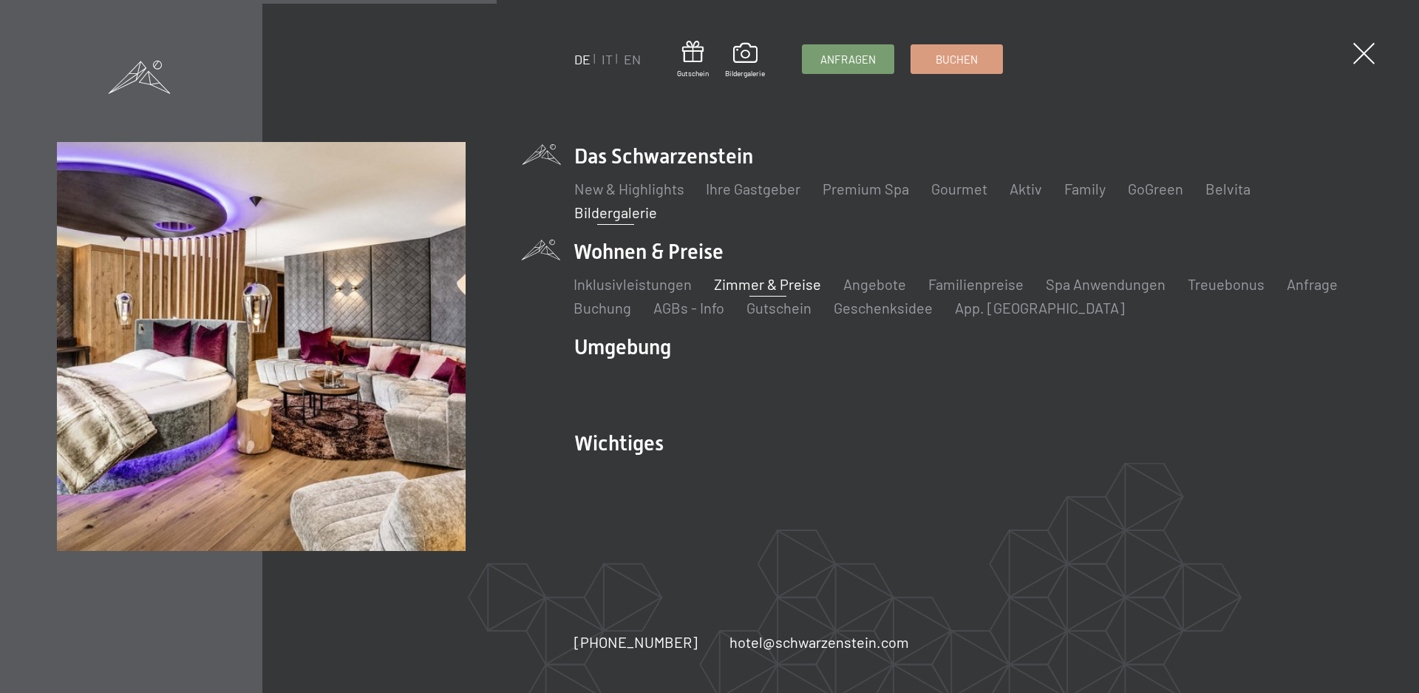
click at [731, 289] on link "Zimmer & Preise" at bounding box center [767, 284] width 107 height 18
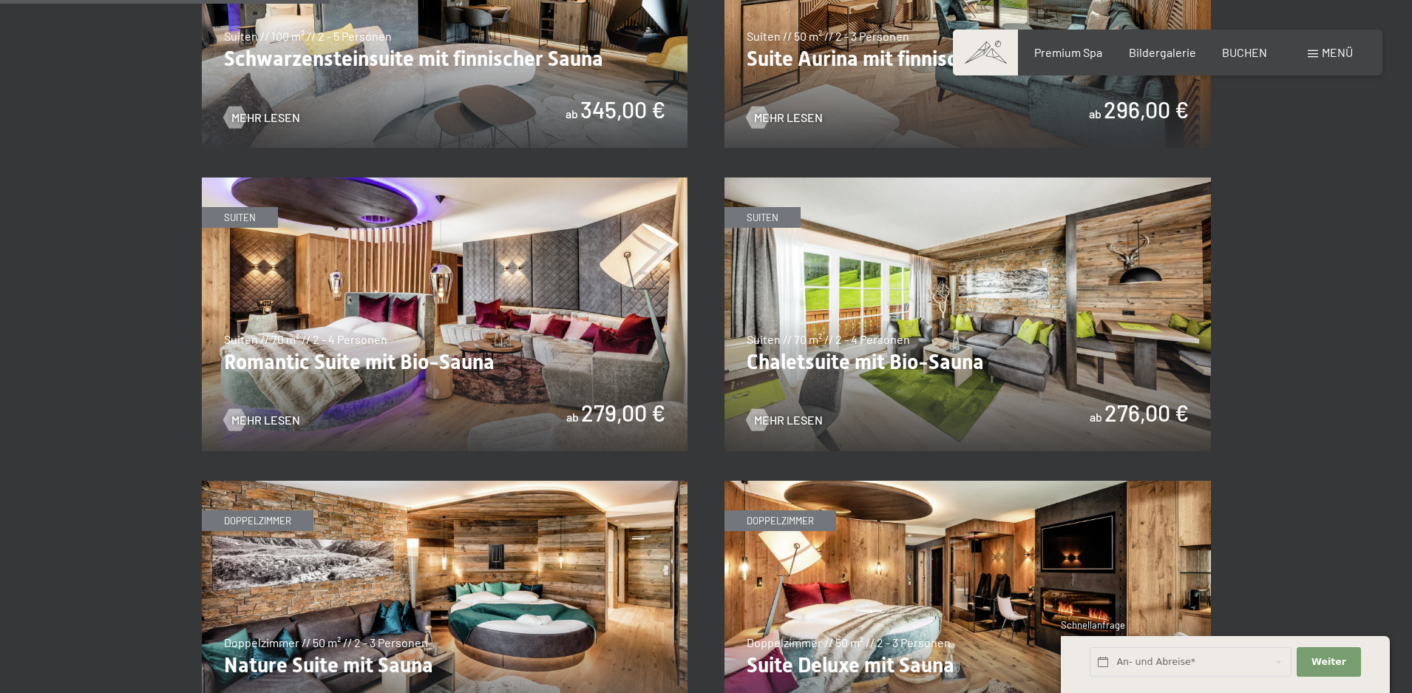
scroll to position [887, 0]
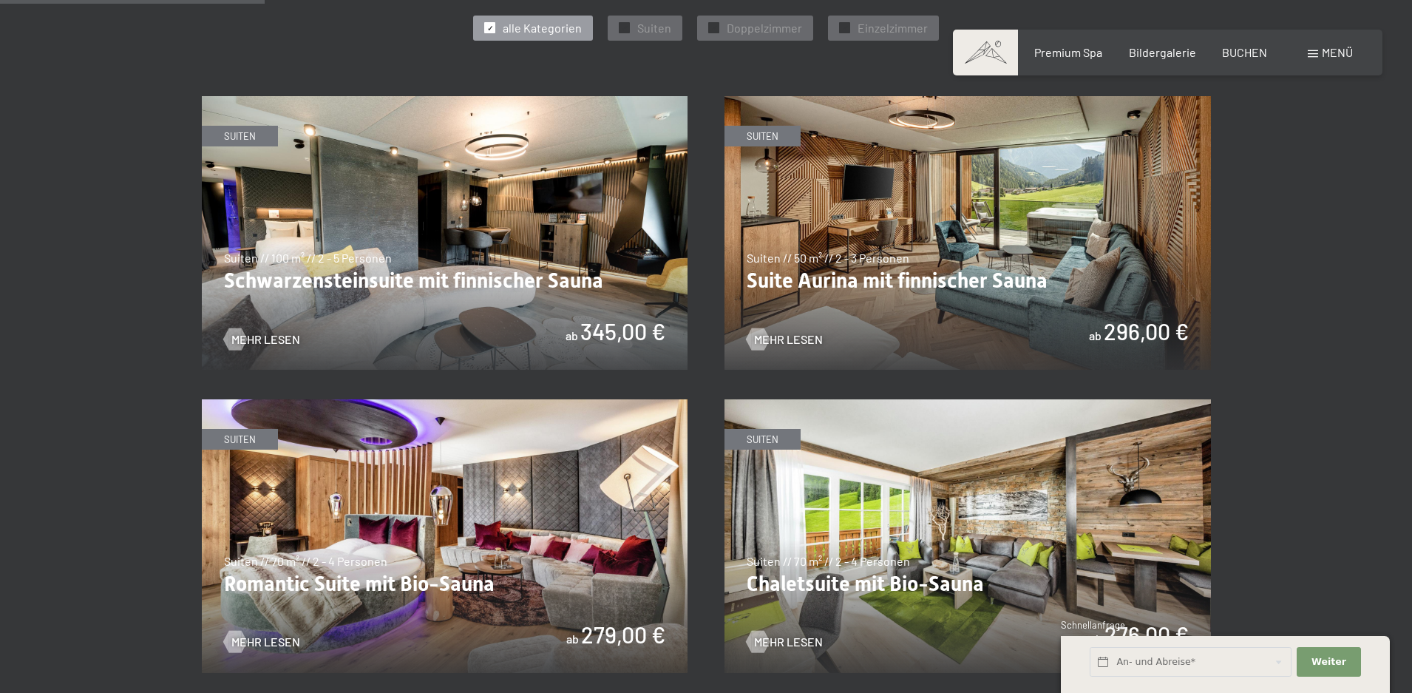
click at [406, 274] on img at bounding box center [445, 233] width 486 height 274
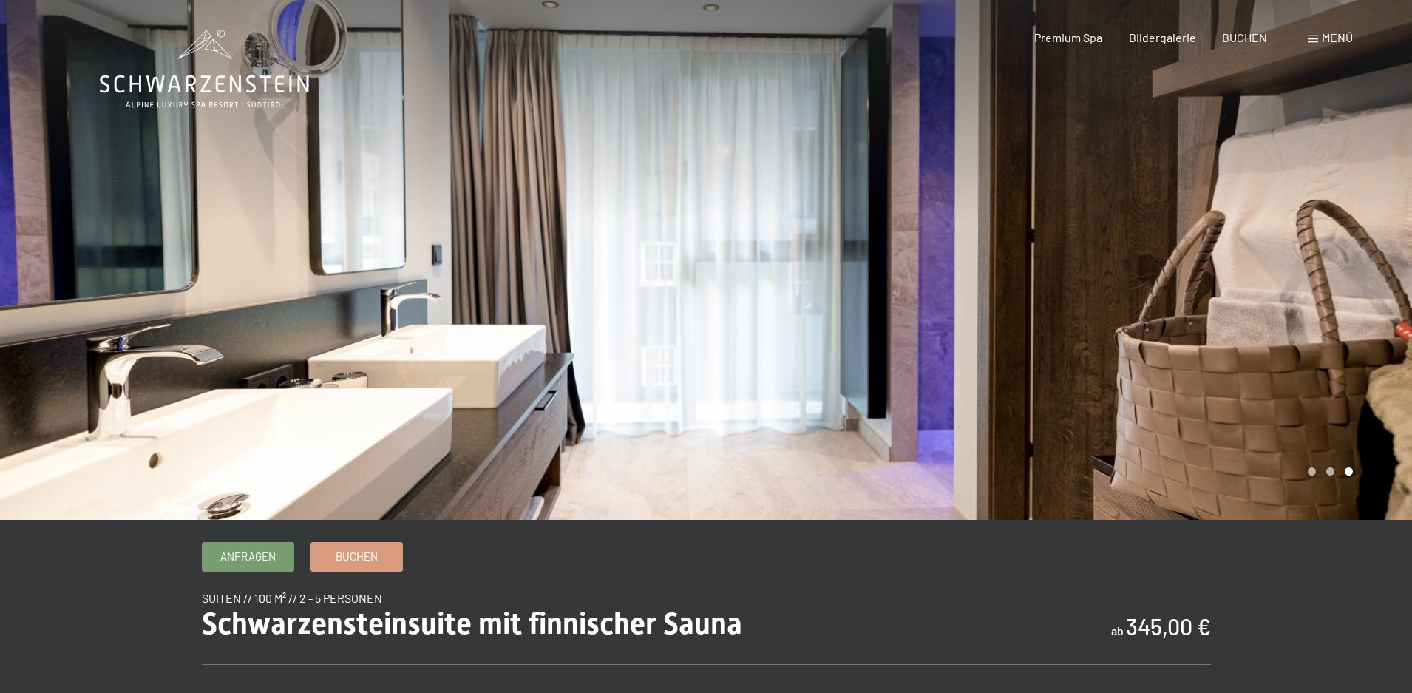
click at [1354, 251] on div at bounding box center [1059, 260] width 706 height 520
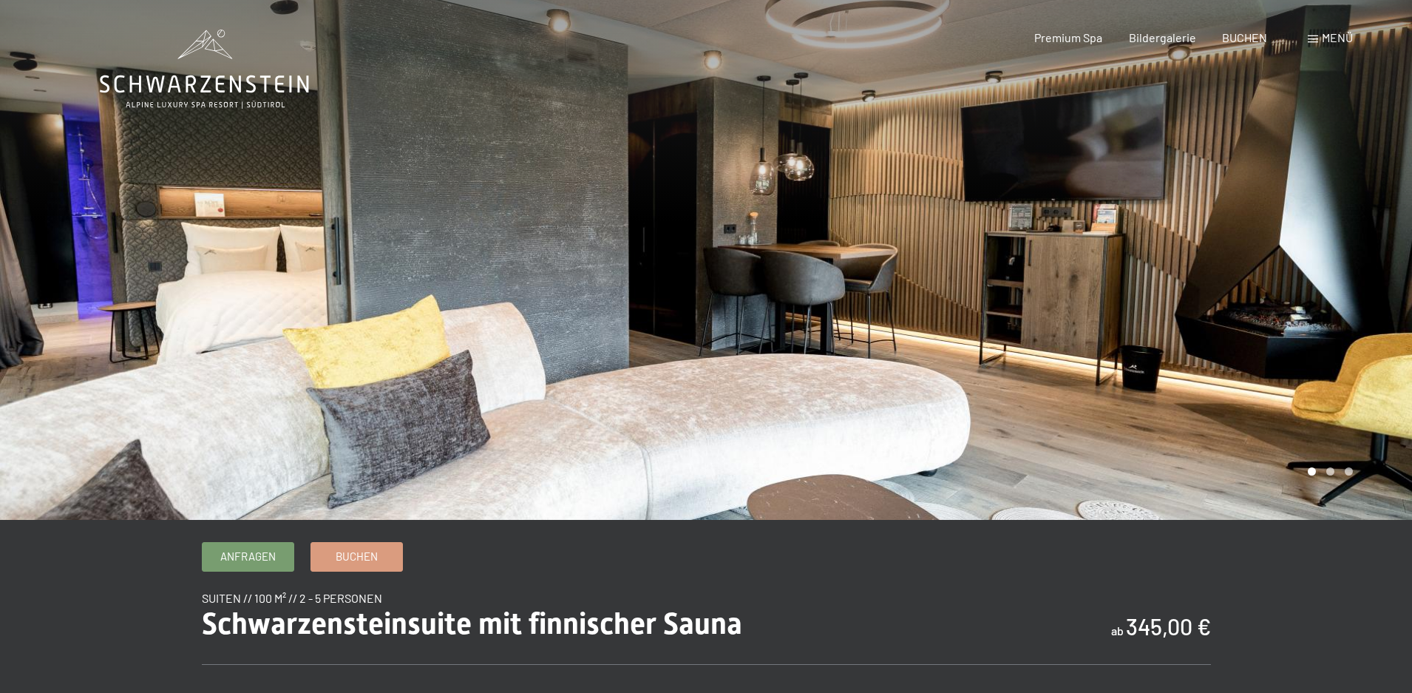
click at [1354, 251] on div at bounding box center [1059, 260] width 706 height 520
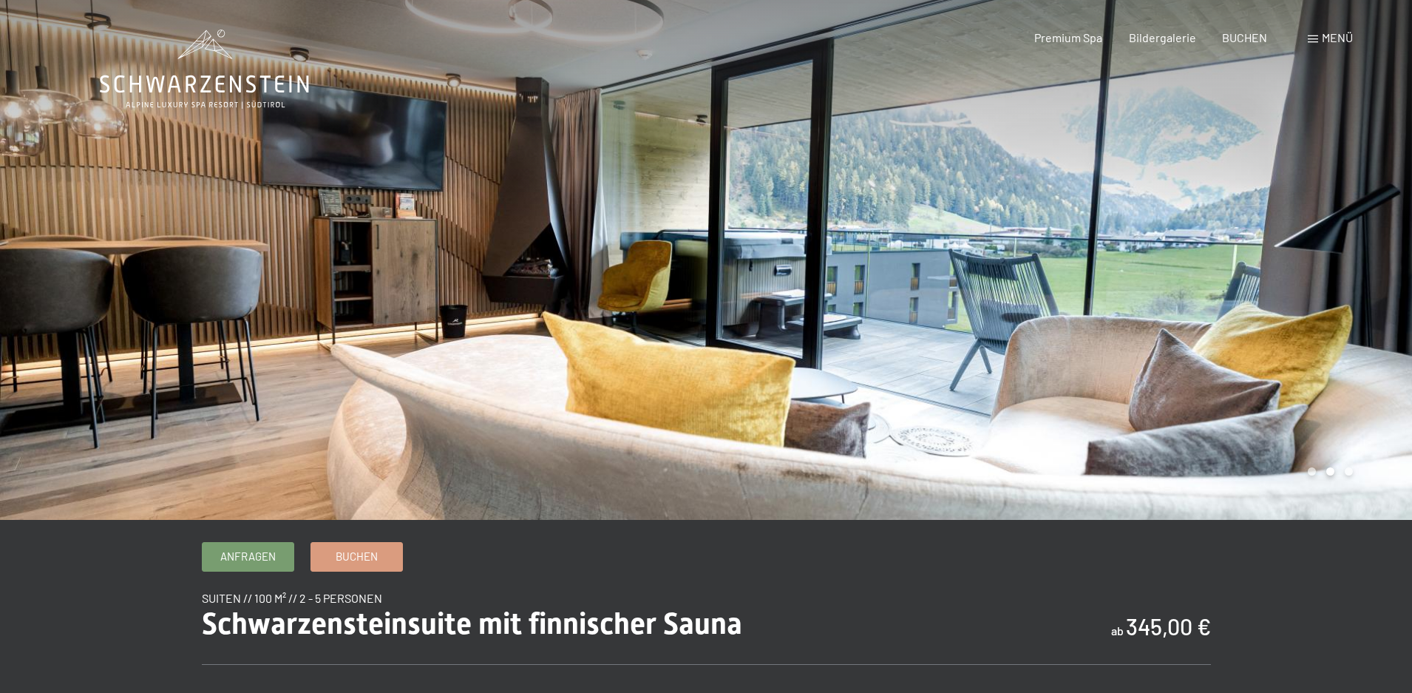
drag, startPoint x: 1354, startPoint y: 251, endPoint x: 1354, endPoint y: 260, distance: 8.9
click at [1354, 260] on div at bounding box center [1059, 260] width 706 height 520
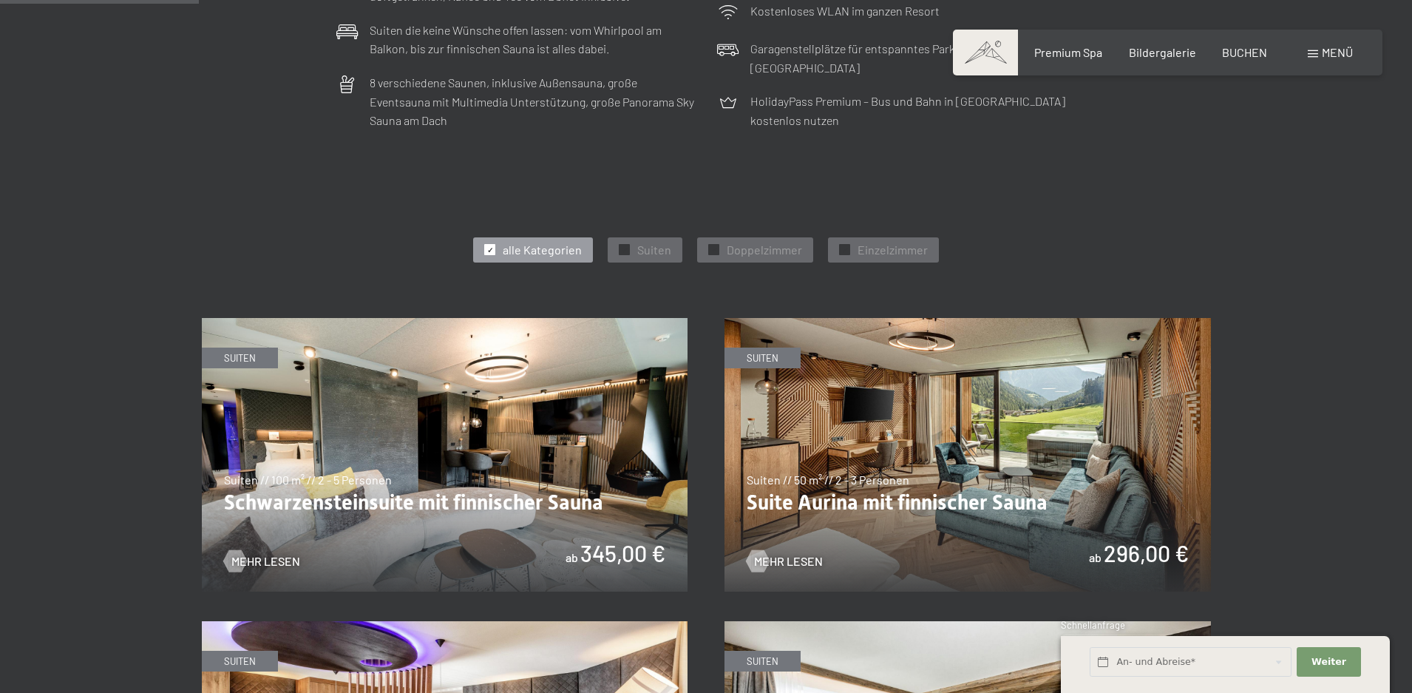
click at [1025, 431] on img at bounding box center [967, 455] width 486 height 274
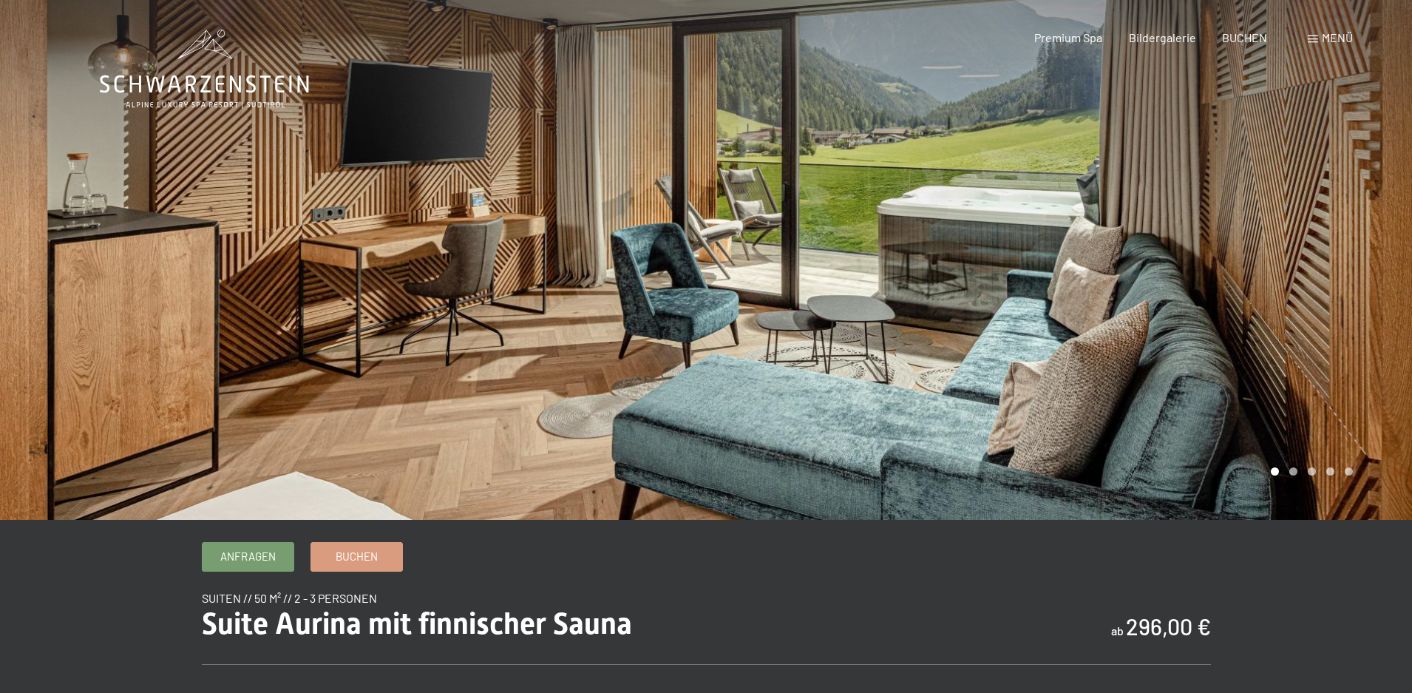
click at [1354, 314] on div at bounding box center [1059, 260] width 706 height 520
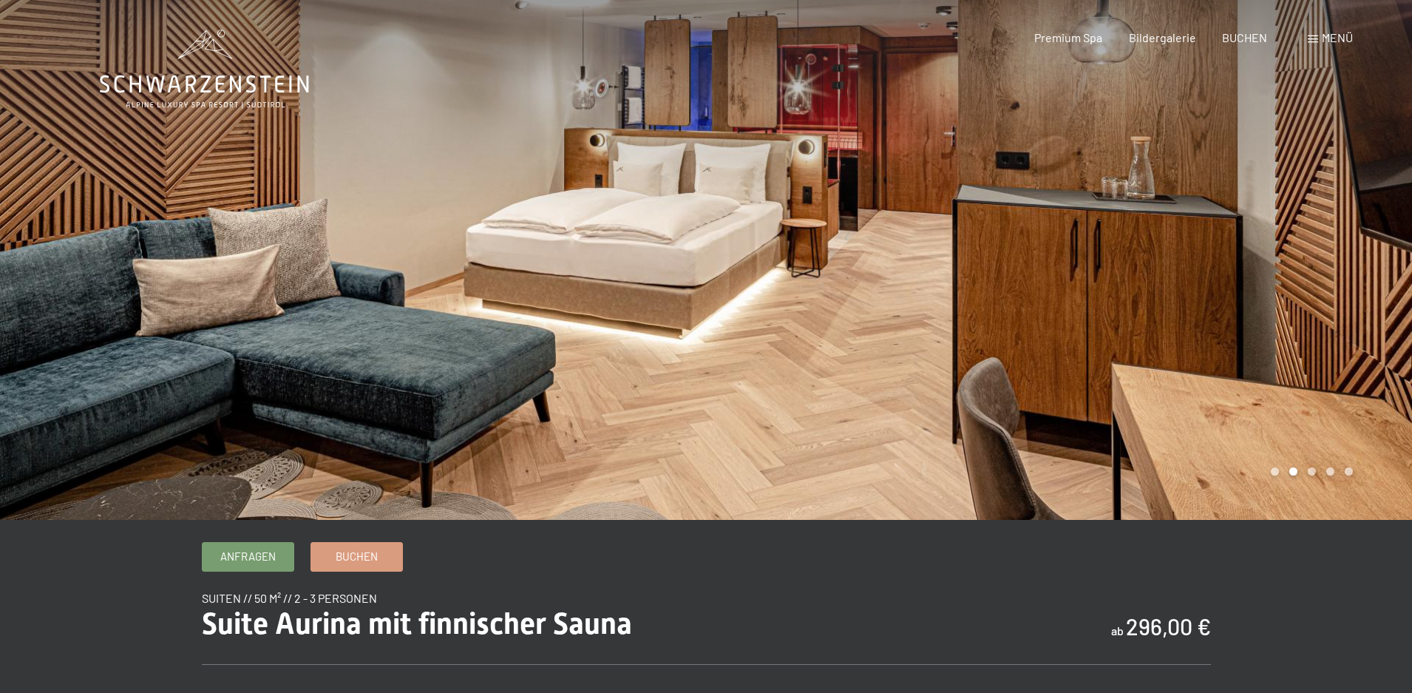
click at [1354, 314] on div at bounding box center [1059, 260] width 706 height 520
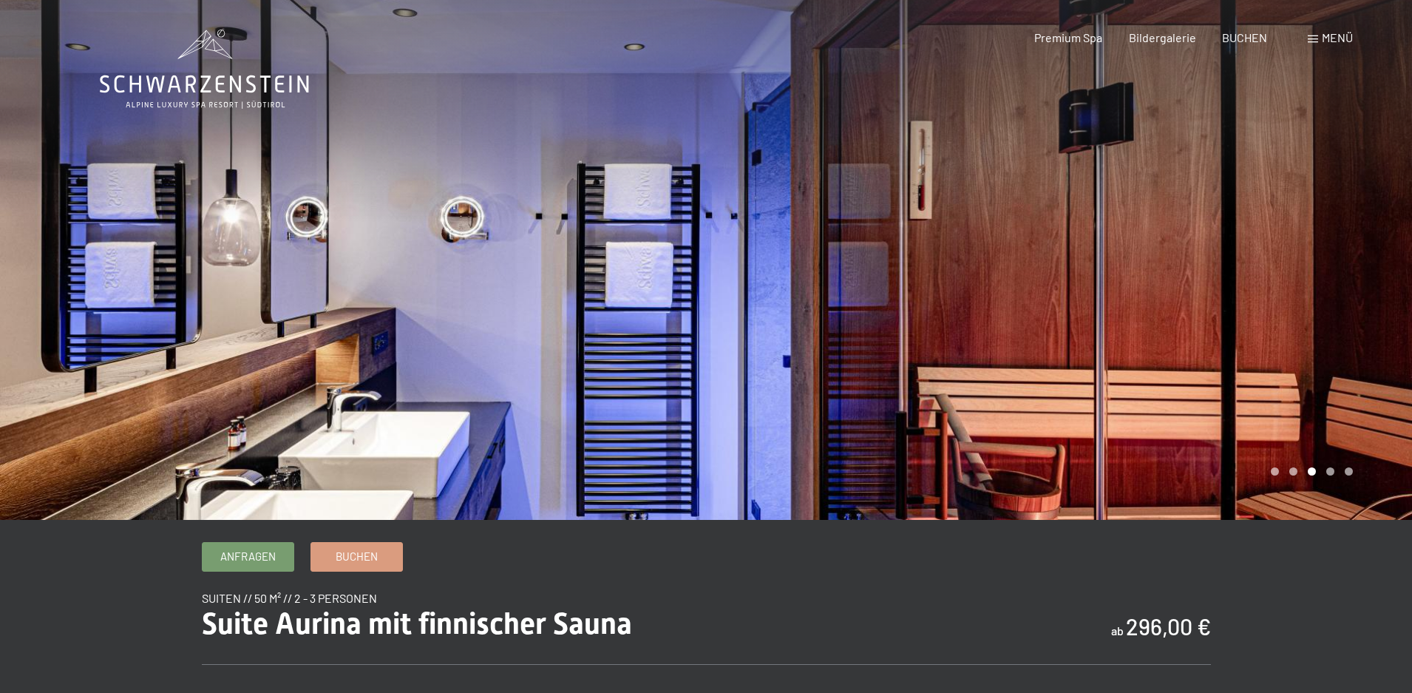
click at [1354, 314] on div at bounding box center [1059, 260] width 706 height 520
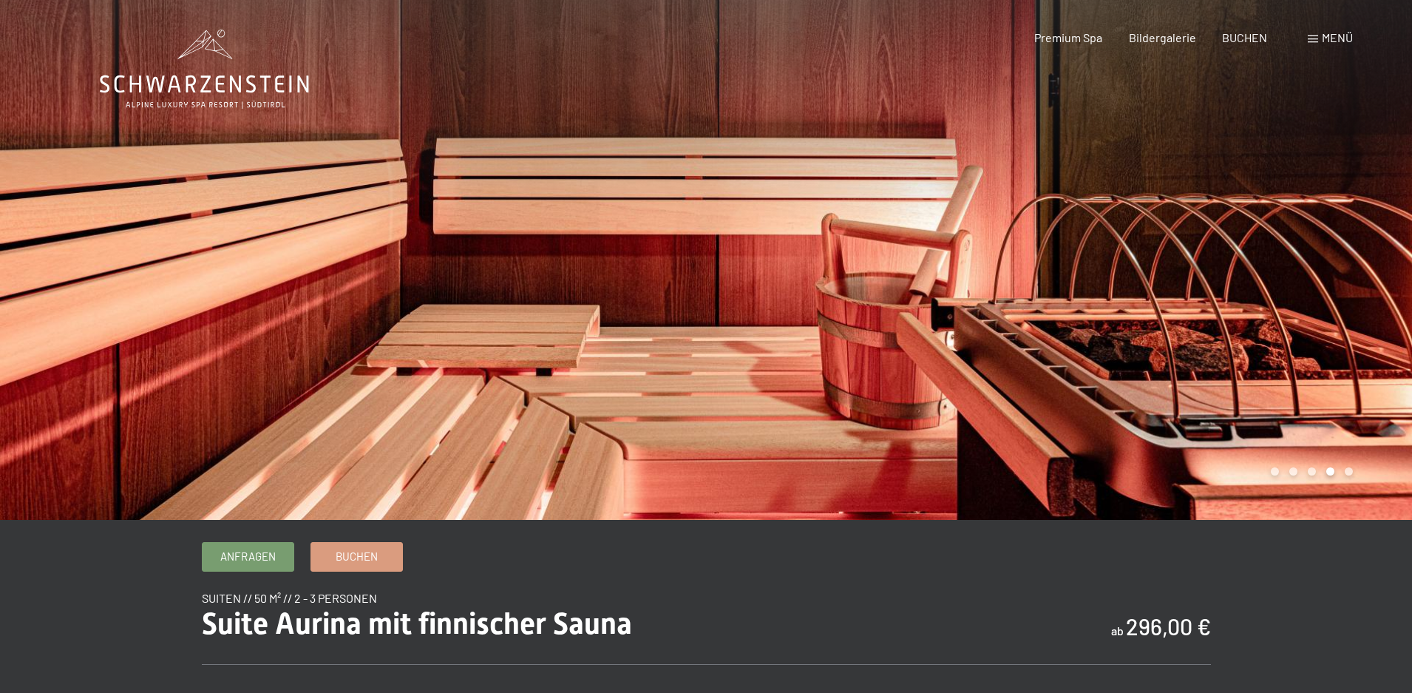
click at [1354, 314] on div at bounding box center [1059, 260] width 706 height 520
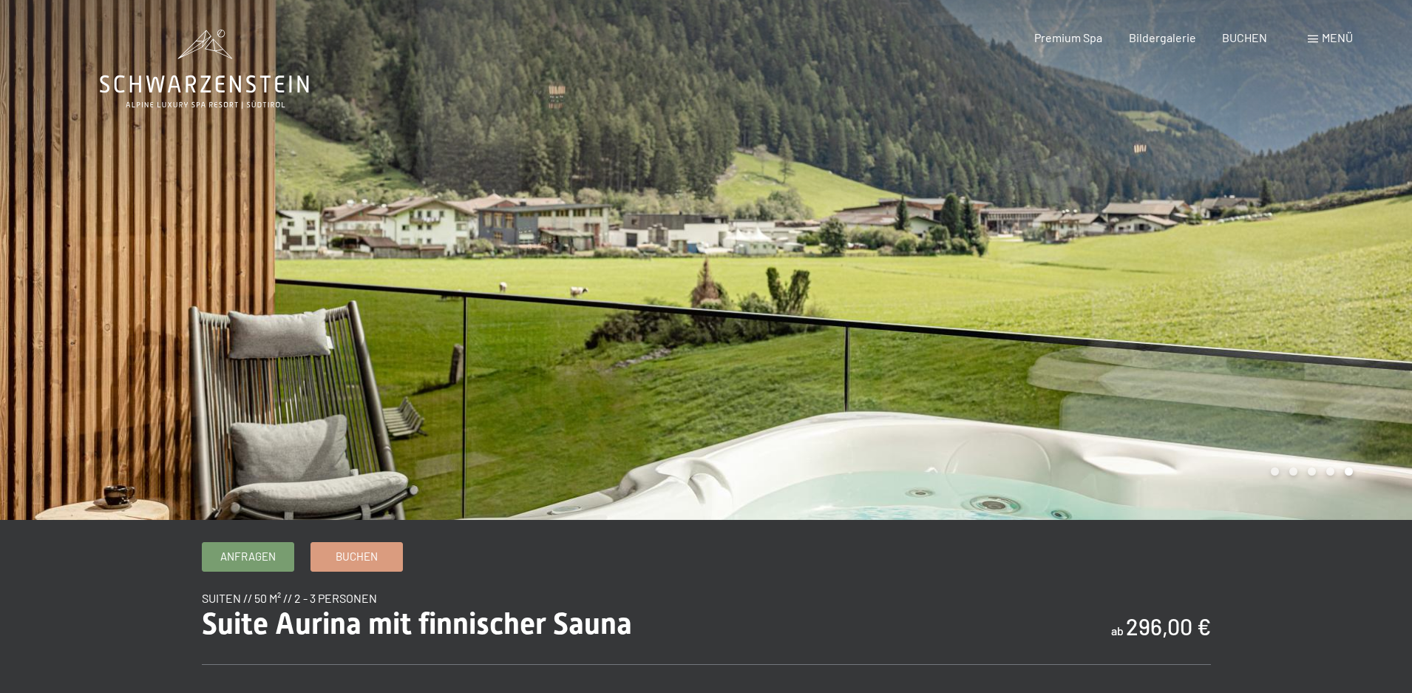
click at [1354, 314] on div at bounding box center [1059, 260] width 706 height 520
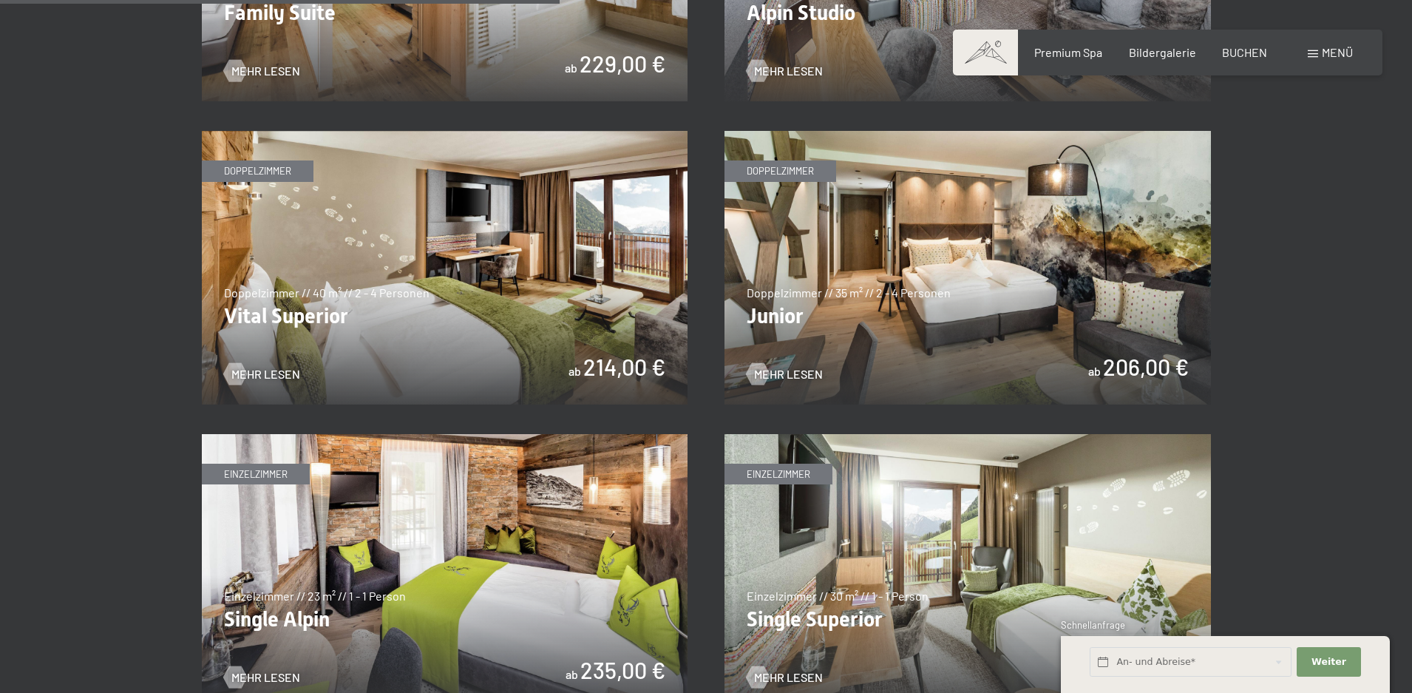
scroll to position [2070, 0]
